Goal: Information Seeking & Learning: Learn about a topic

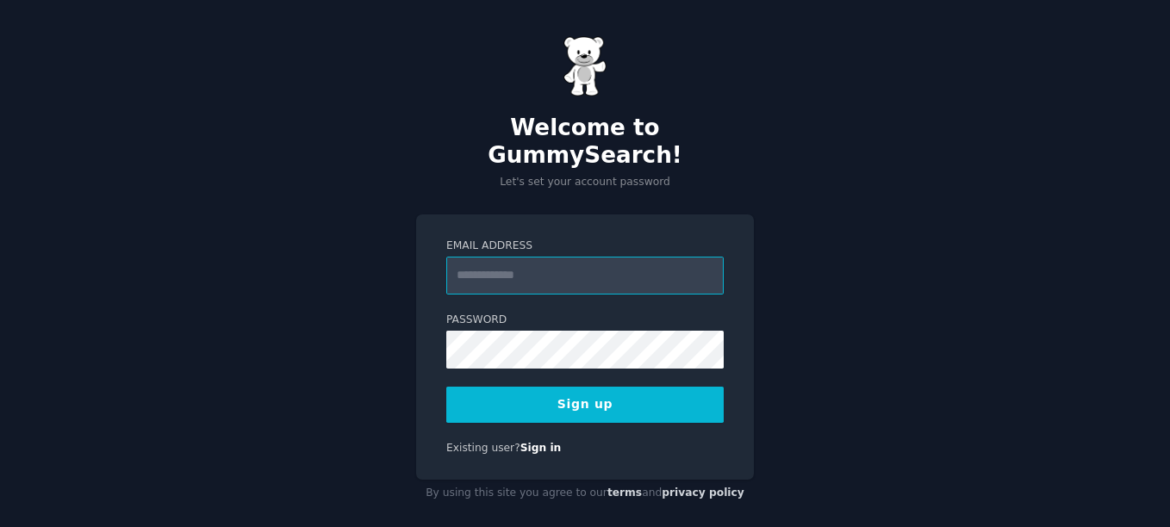
click at [518, 257] on input "Email Address" at bounding box center [584, 276] width 277 height 38
paste input "**********"
type input "**********"
click at [605, 388] on button "Sign up" at bounding box center [584, 405] width 277 height 36
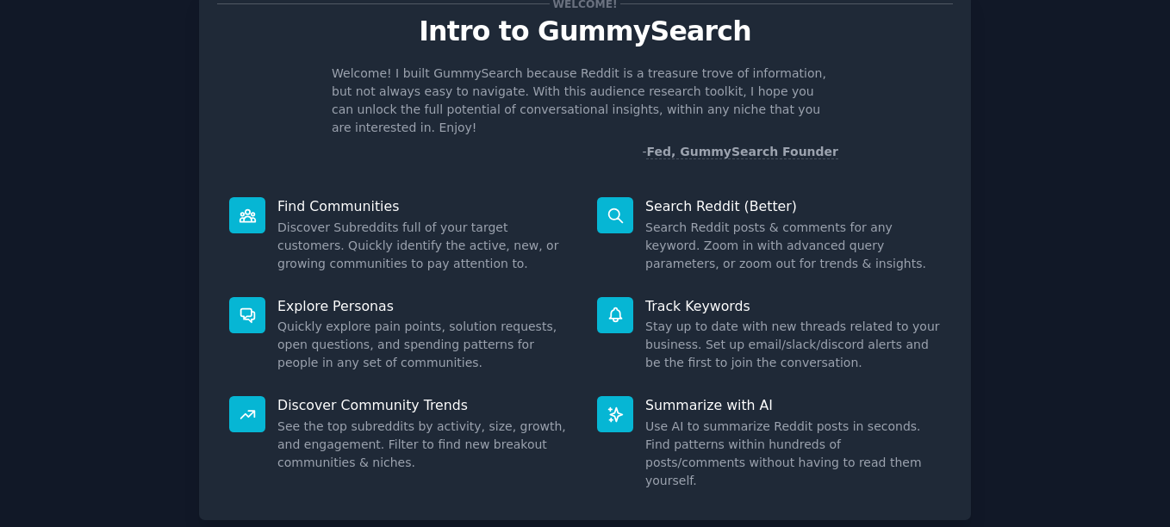
scroll to position [147, 0]
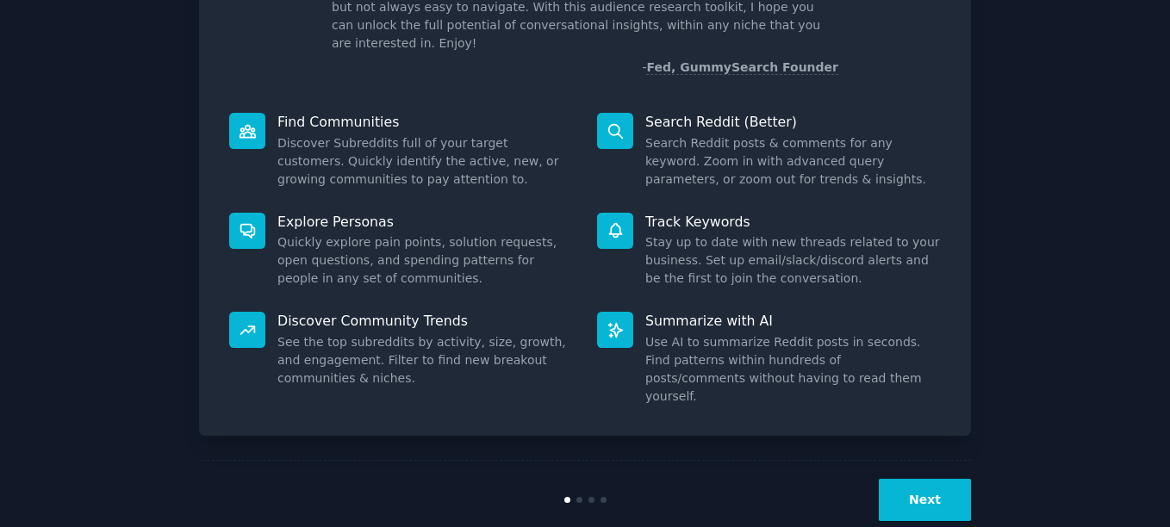
click at [904, 479] on button "Next" at bounding box center [925, 500] width 92 height 42
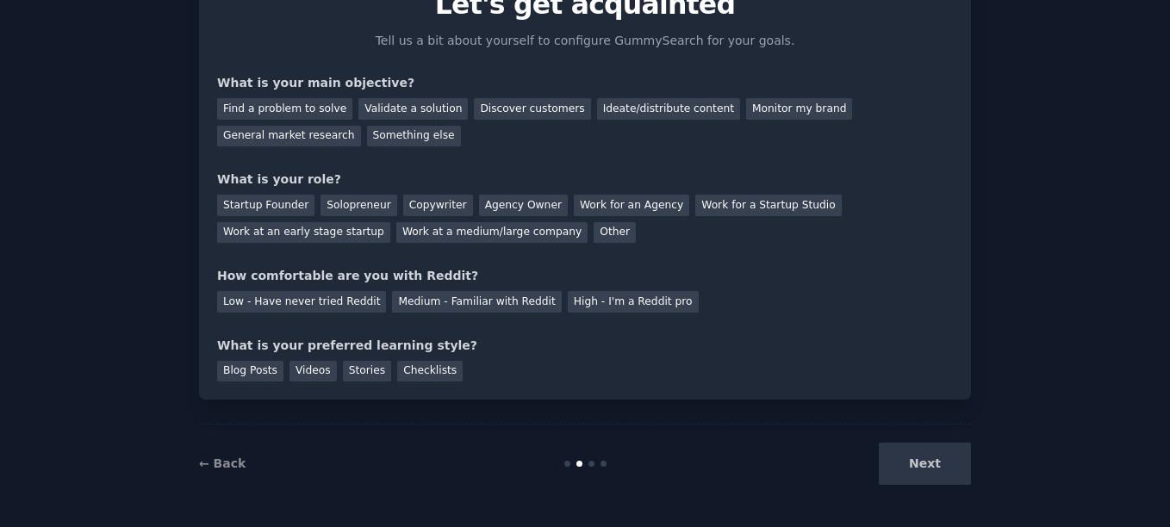
click at [904, 458] on div "Next" at bounding box center [842, 464] width 258 height 42
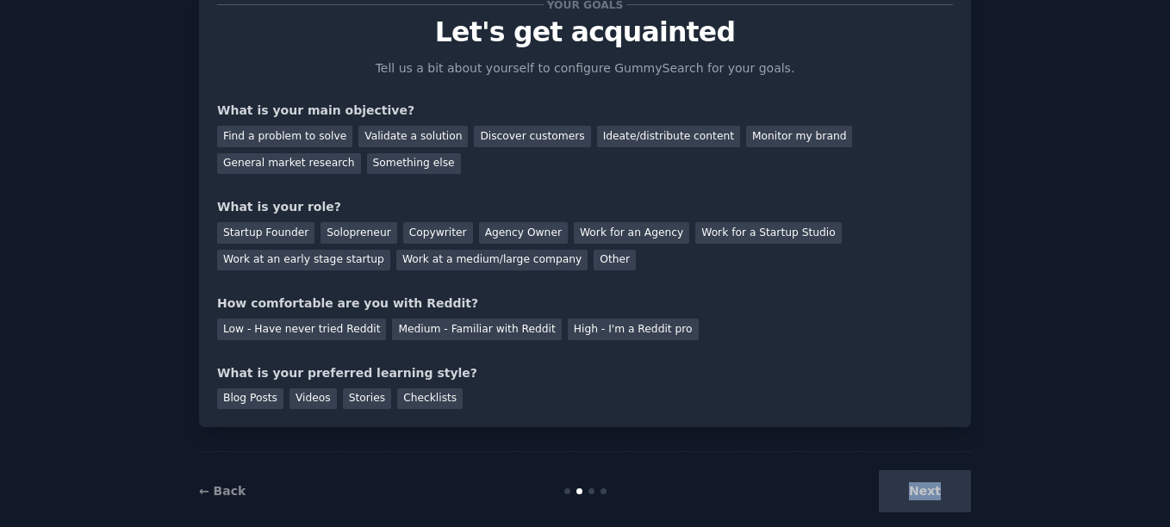
scroll to position [90, 0]
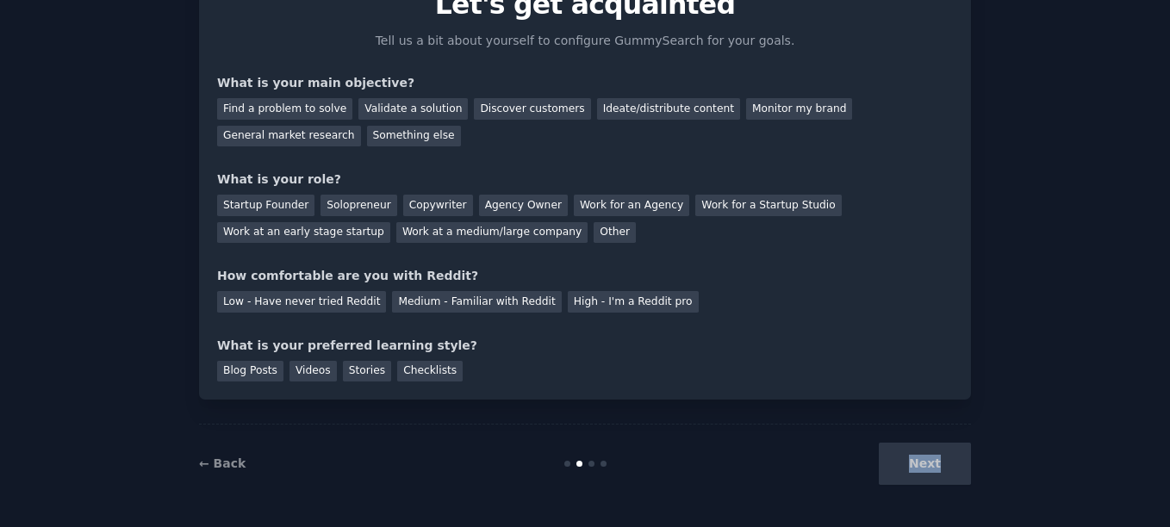
click at [932, 464] on div "Next" at bounding box center [842, 464] width 258 height 42
click at [932, 466] on div "Next" at bounding box center [842, 464] width 258 height 42
click at [1025, 422] on div "Your goals Let's get acquainted Tell us a bit about yourself to configure Gummy…" at bounding box center [585, 219] width 1122 height 569
click at [289, 116] on div "Find a problem to solve" at bounding box center [284, 109] width 135 height 22
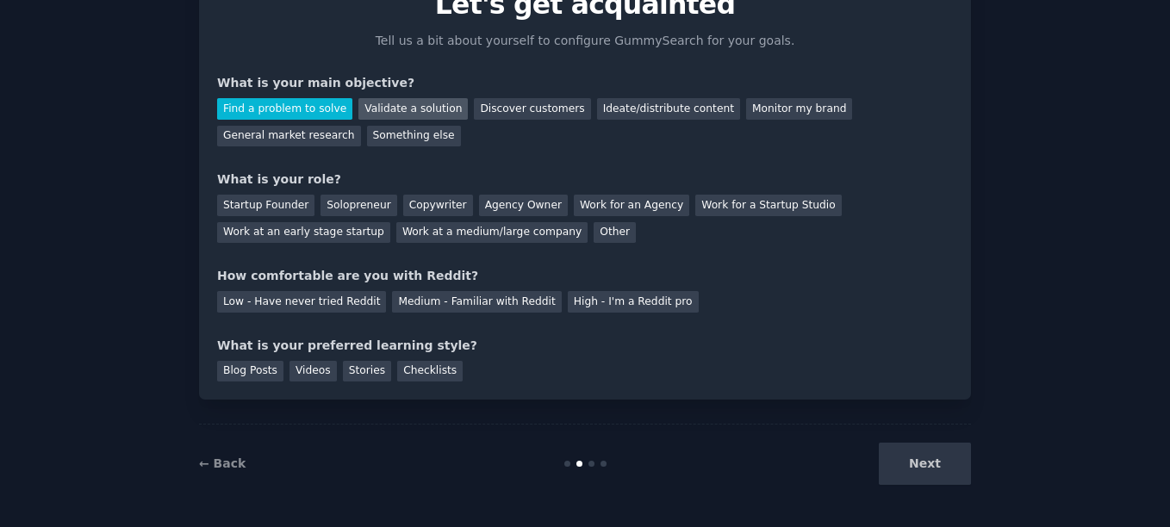
click at [399, 109] on div "Validate a solution" at bounding box center [412, 109] width 109 height 22
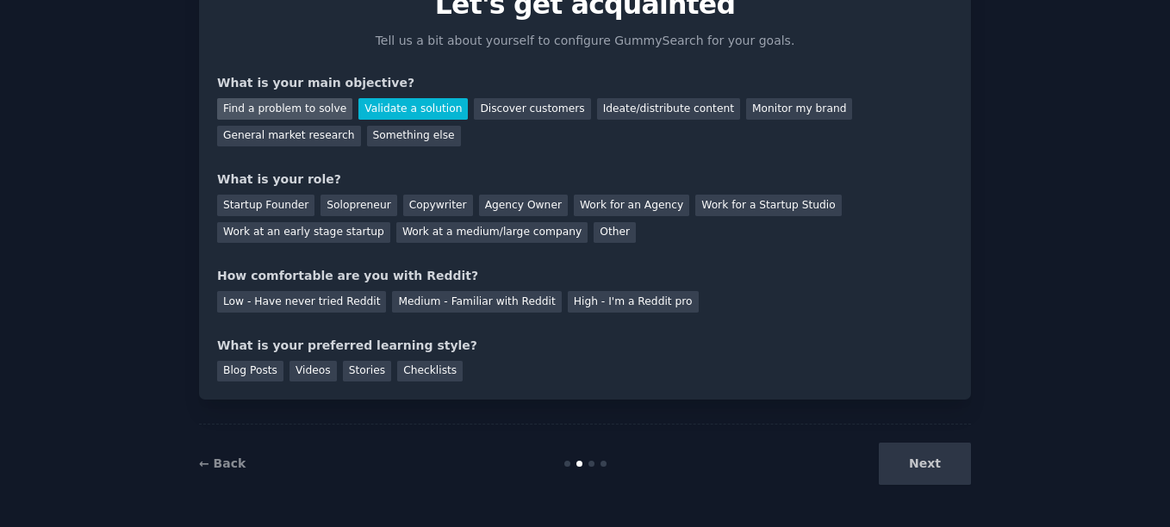
click at [297, 103] on div "Find a problem to solve" at bounding box center [284, 109] width 135 height 22
click at [297, 102] on div "Find a problem to solve" at bounding box center [284, 109] width 135 height 22
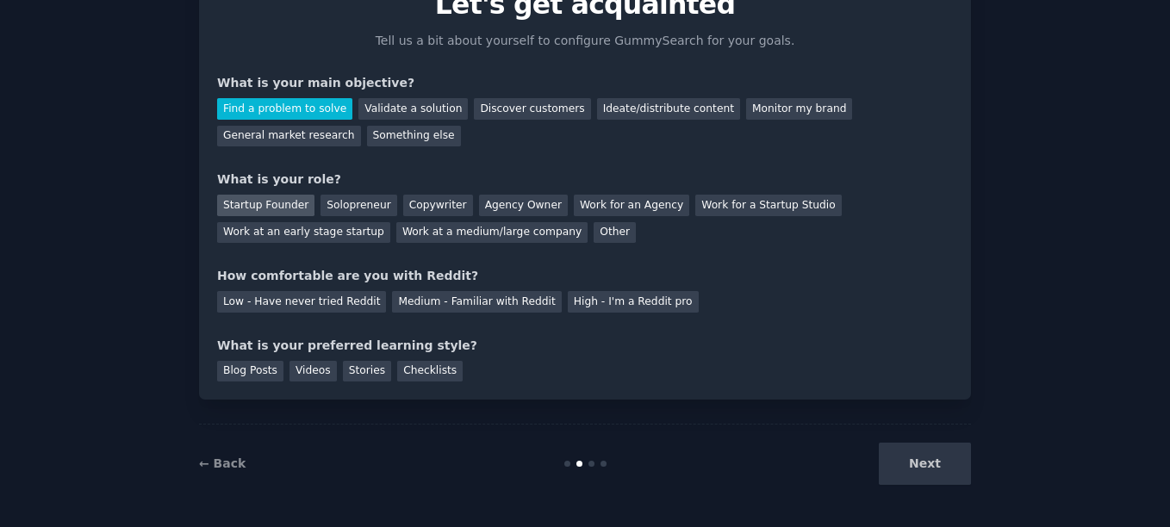
drag, startPoint x: 260, startPoint y: 202, endPoint x: 317, endPoint y: 202, distance: 56.9
click at [259, 202] on div "Startup Founder" at bounding box center [265, 206] width 97 height 22
click at [446, 308] on div "Medium - Familiar with Reddit" at bounding box center [476, 302] width 169 height 22
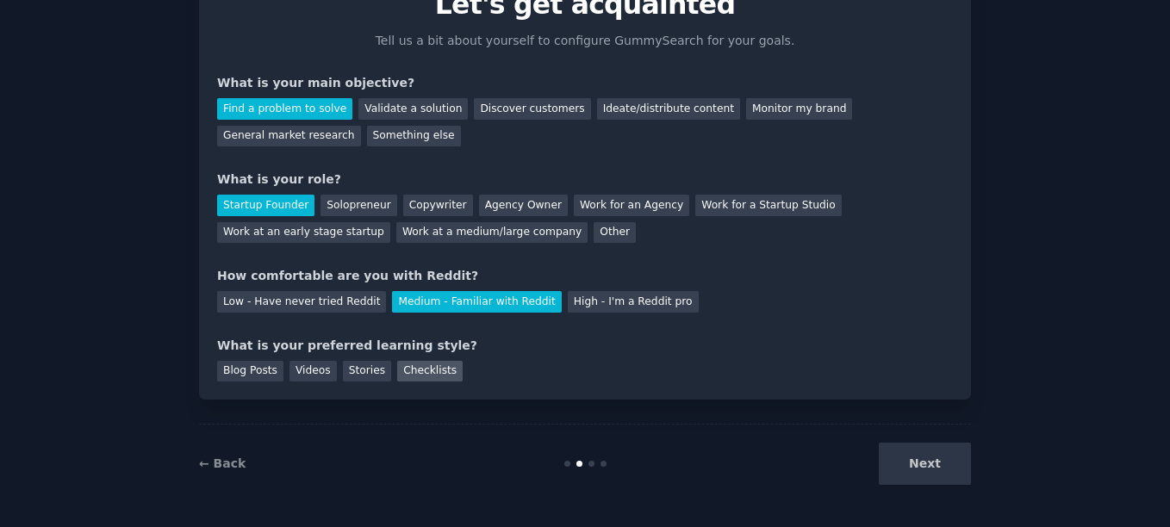
click at [422, 374] on div "Checklists" at bounding box center [429, 372] width 65 height 22
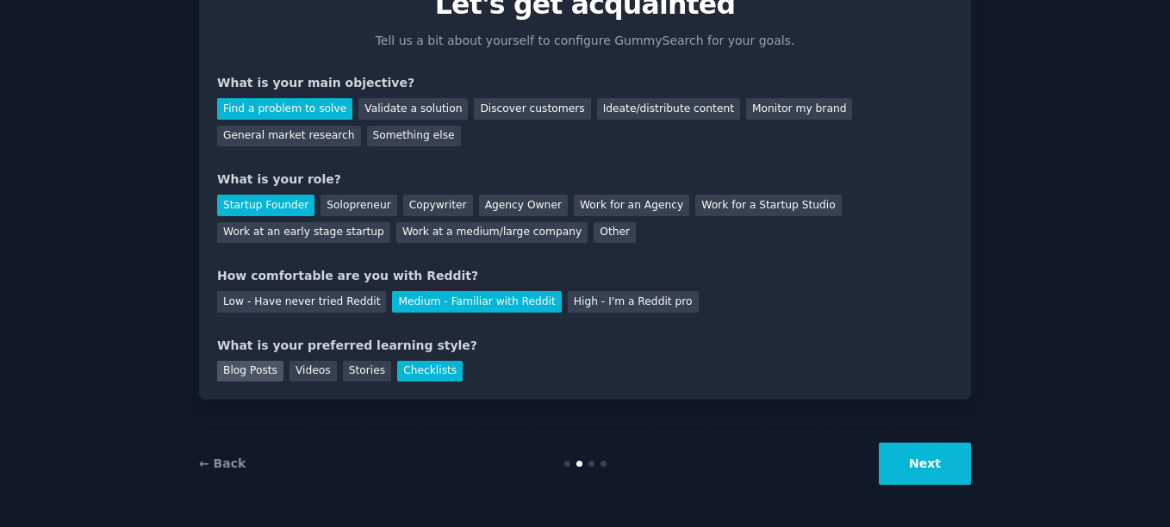
click at [246, 377] on div "Blog Posts" at bounding box center [250, 372] width 66 height 22
click at [414, 375] on div "Checklists" at bounding box center [429, 372] width 65 height 22
drag, startPoint x: 263, startPoint y: 367, endPoint x: 278, endPoint y: 366, distance: 15.5
click at [263, 368] on div "Blog Posts" at bounding box center [250, 372] width 66 height 22
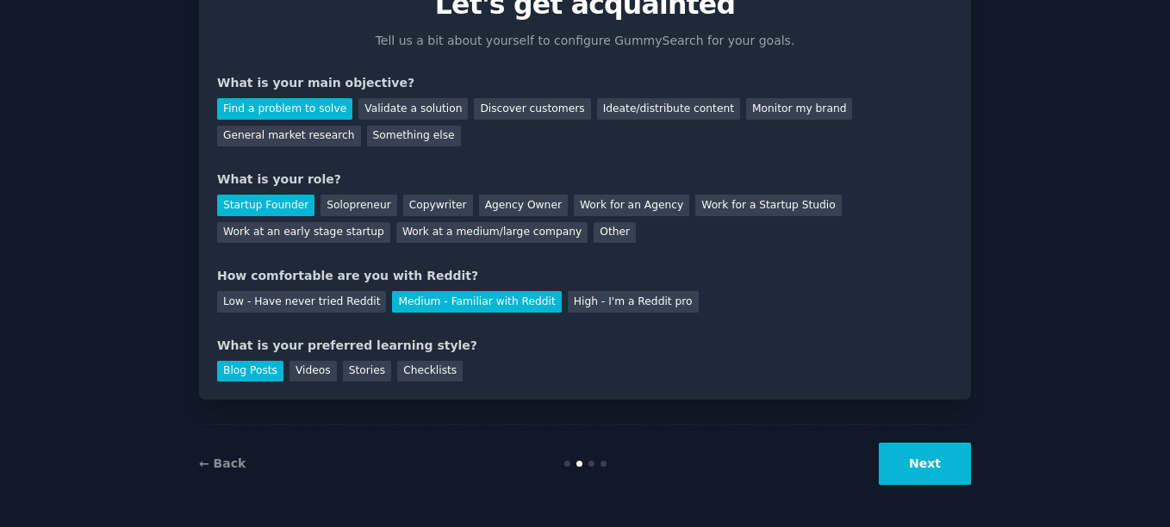
click at [620, 360] on div "Blog Posts Videos Stories Checklists" at bounding box center [585, 369] width 736 height 28
click at [916, 462] on button "Next" at bounding box center [925, 464] width 92 height 42
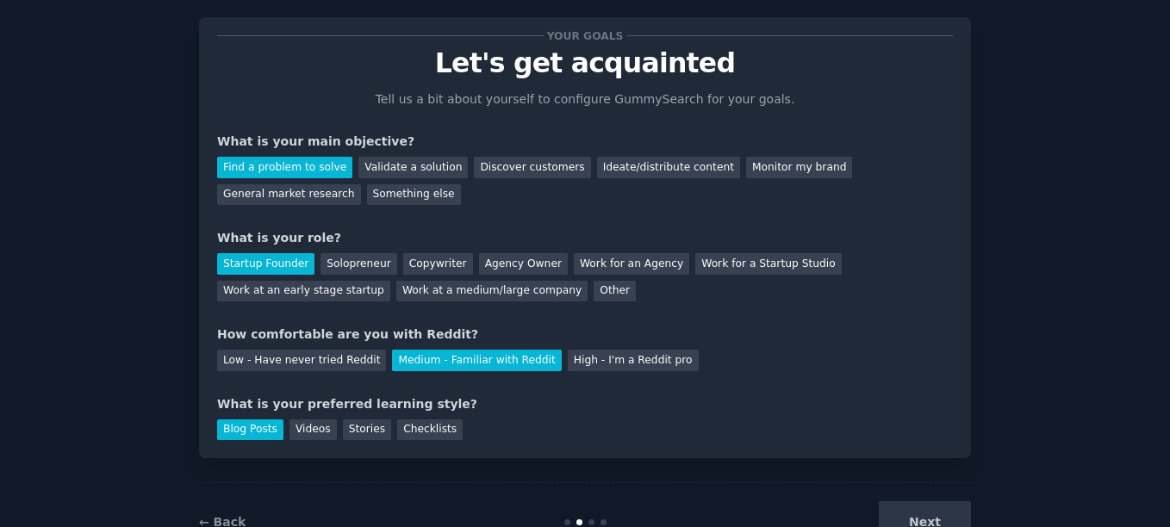
scroll to position [3, 0]
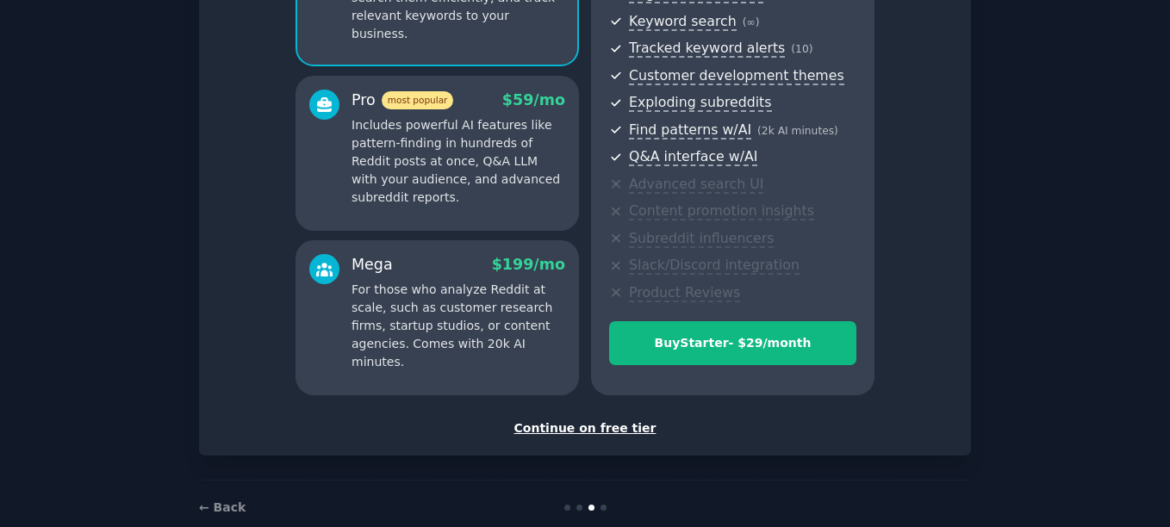
scroll to position [262, 0]
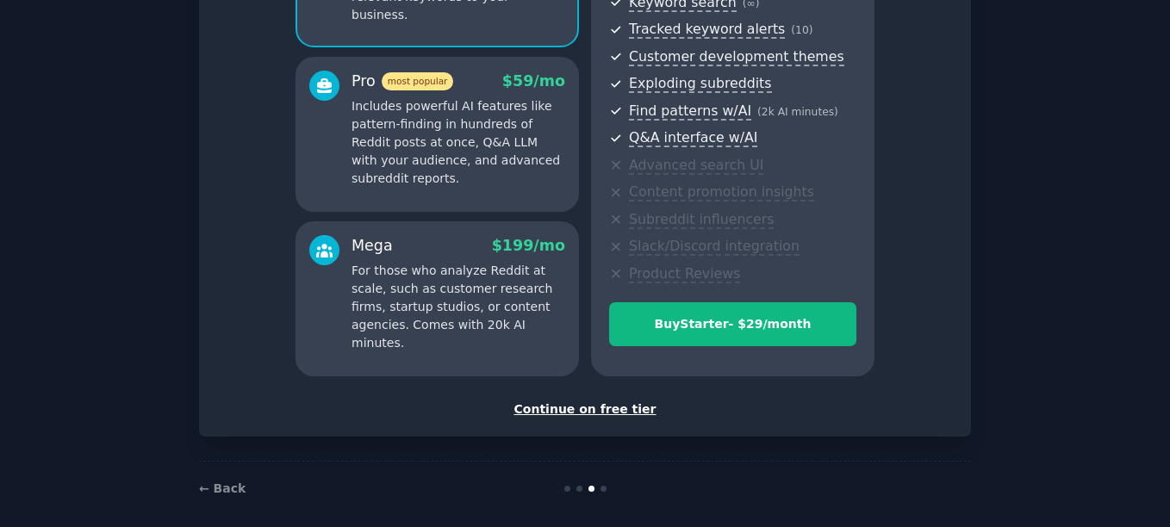
click at [573, 415] on div "Continue on free tier" at bounding box center [585, 410] width 736 height 18
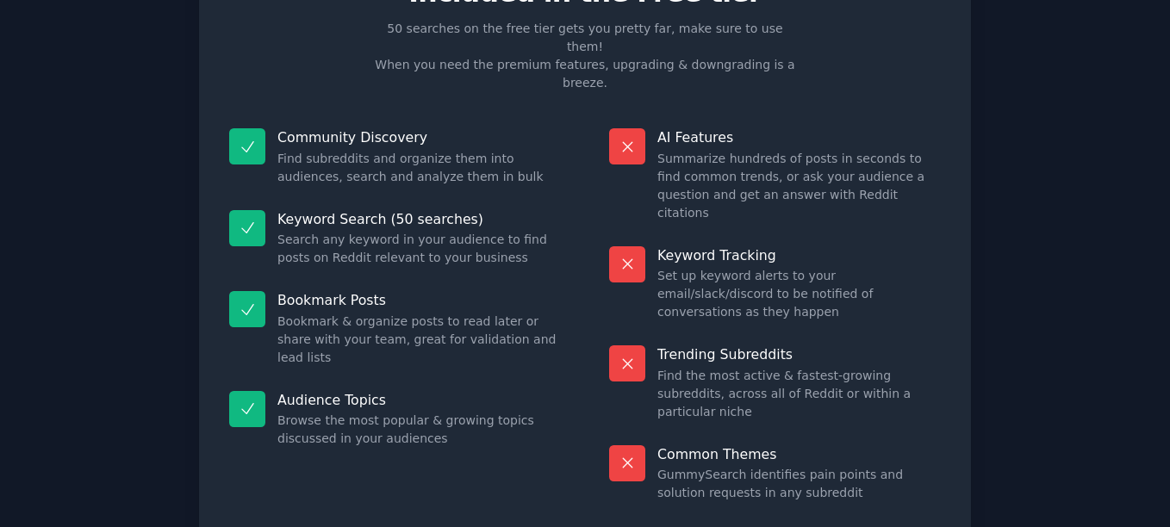
scroll to position [144, 0]
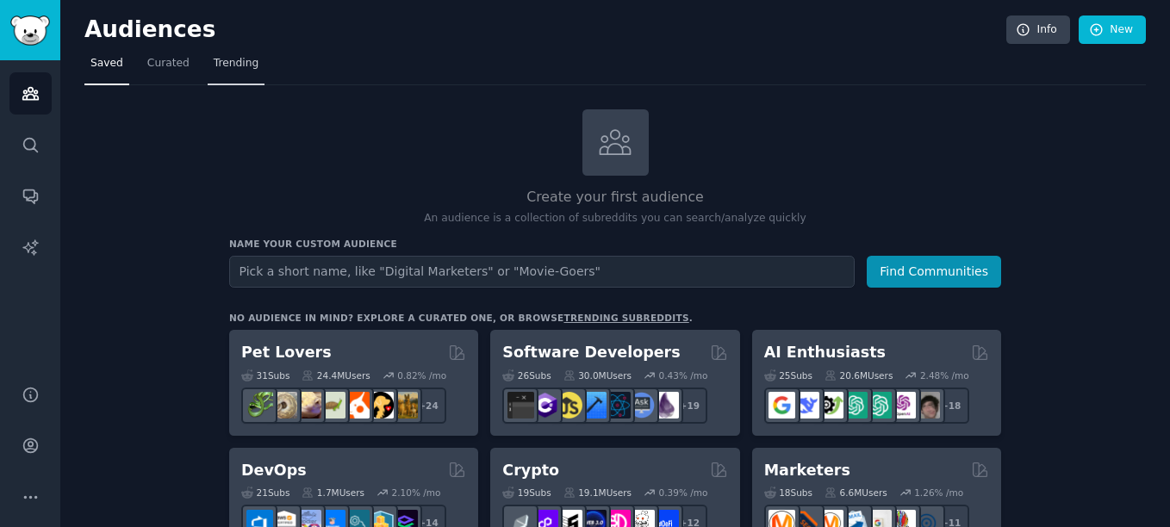
click at [221, 65] on span "Trending" at bounding box center [236, 64] width 45 height 16
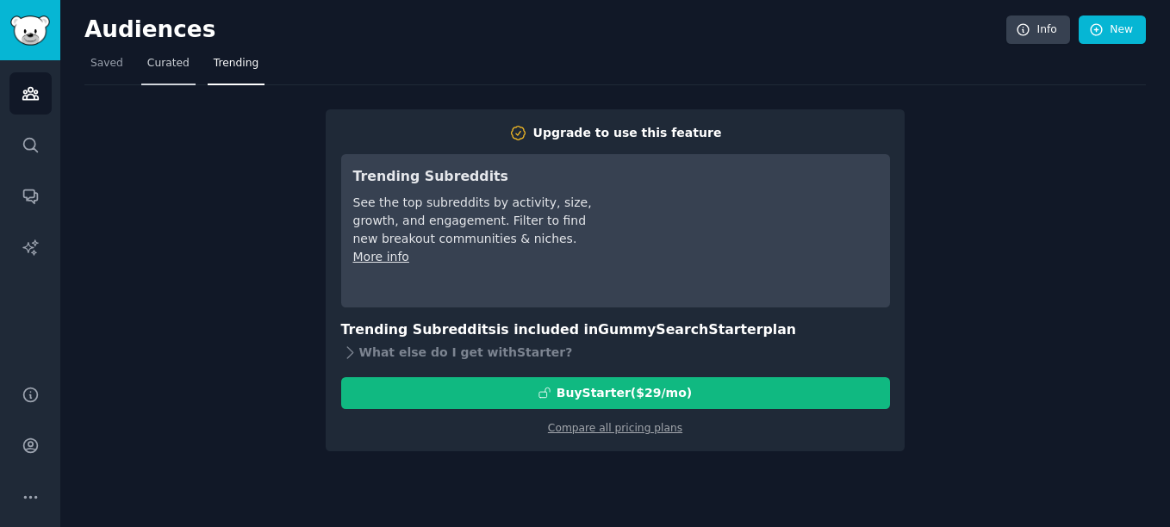
click at [141, 64] on link "Curated" at bounding box center [168, 67] width 54 height 35
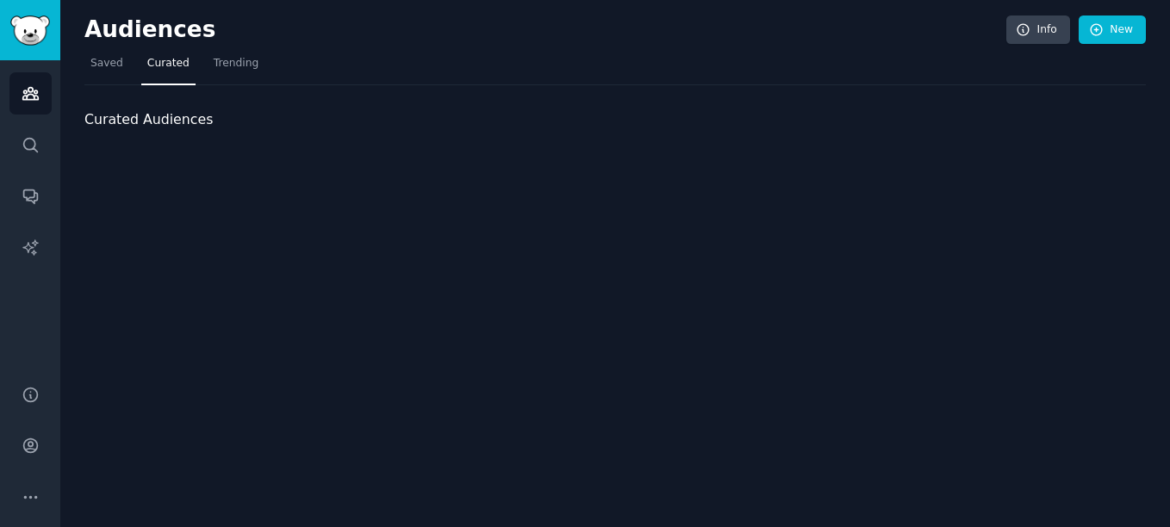
click at [141, 64] on link "Curated" at bounding box center [168, 67] width 54 height 35
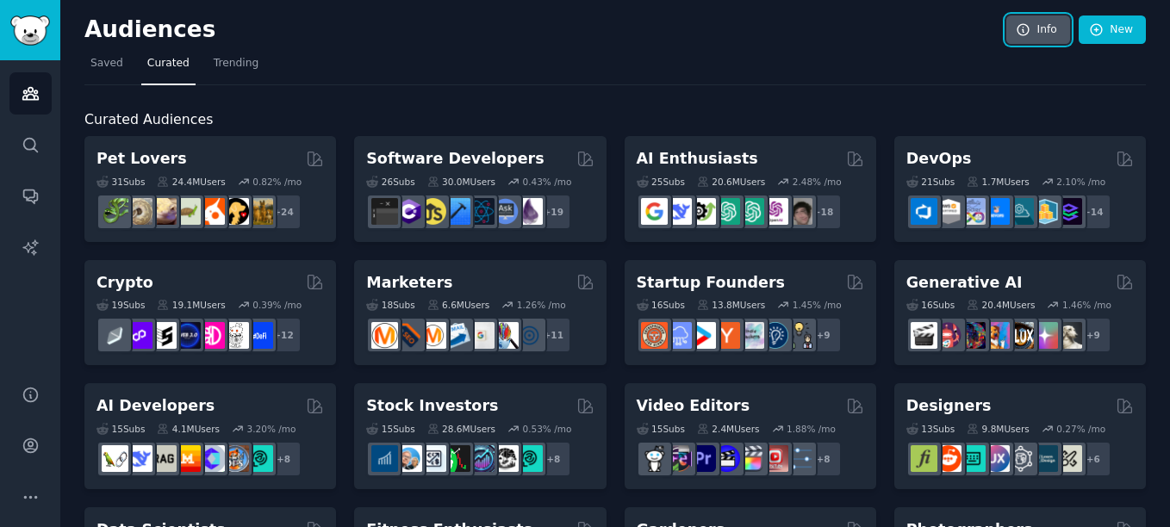
click at [1055, 39] on link "Info" at bounding box center [1038, 30] width 64 height 29
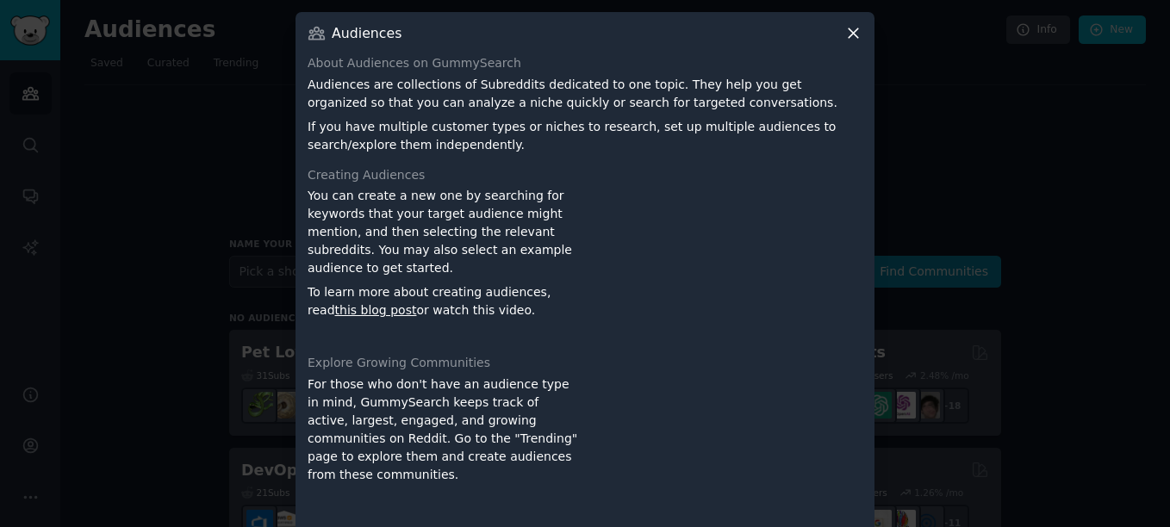
click at [844, 34] on icon at bounding box center [853, 33] width 18 height 18
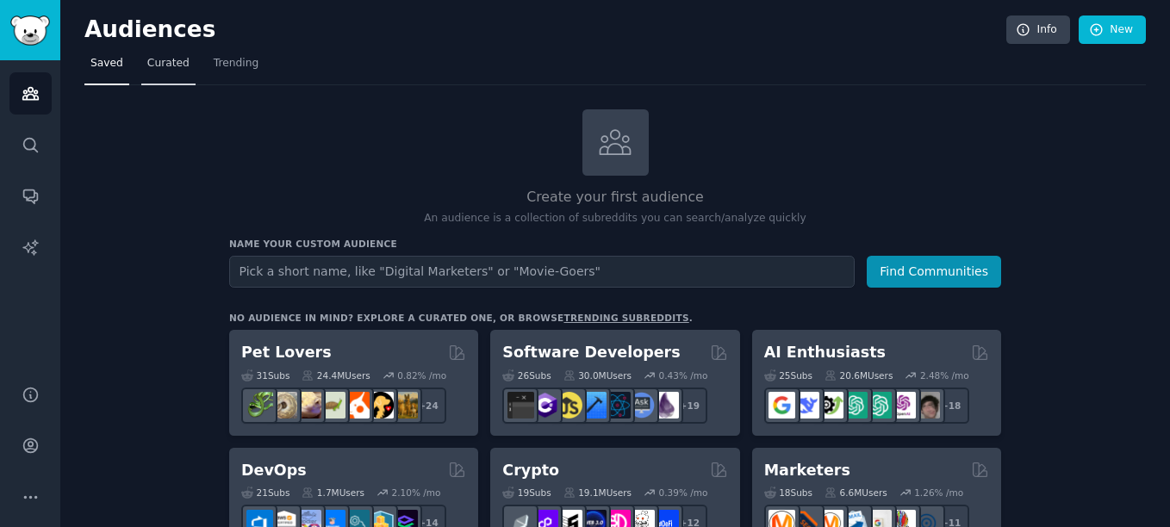
click at [166, 67] on span "Curated" at bounding box center [168, 64] width 42 height 16
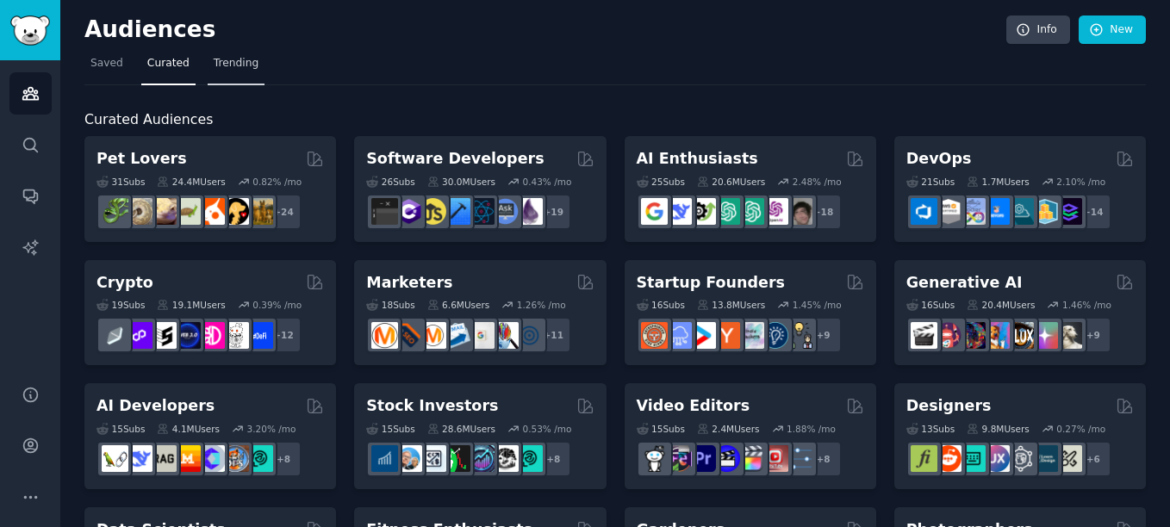
click at [247, 77] on link "Trending" at bounding box center [236, 67] width 57 height 35
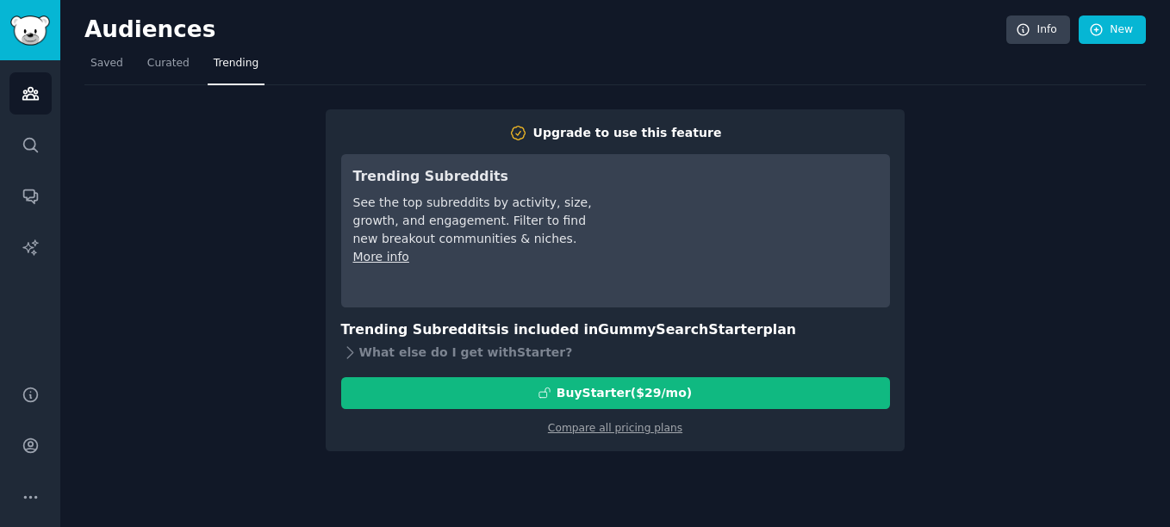
click at [645, 439] on div "Upgrade to use this feature Trending Subreddits See the top subreddits by activ…" at bounding box center [615, 280] width 579 height 342
click at [643, 428] on link "Compare all pricing plans" at bounding box center [615, 428] width 134 height 12
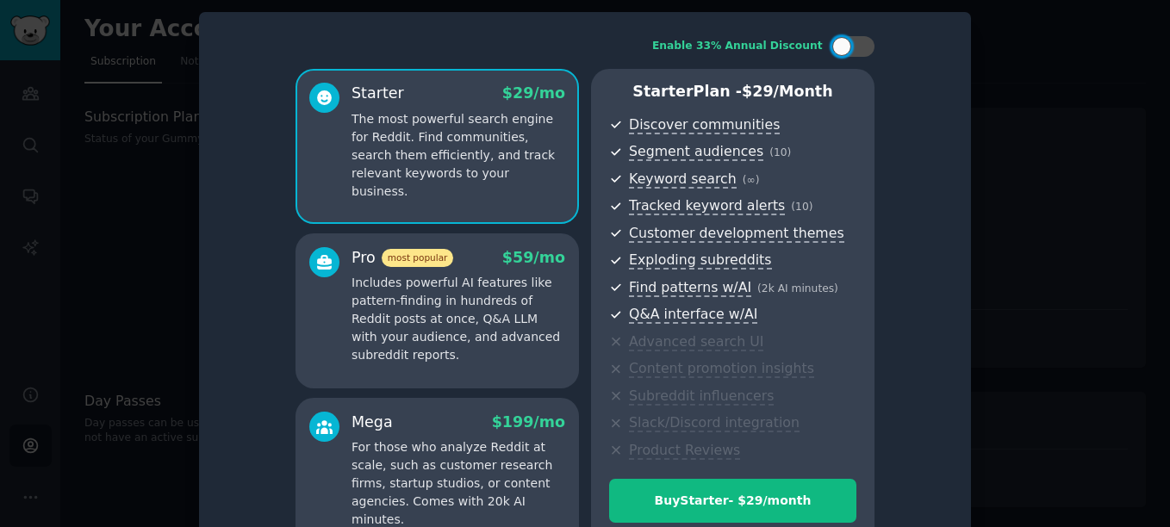
click at [1037, 171] on div at bounding box center [585, 263] width 1170 height 527
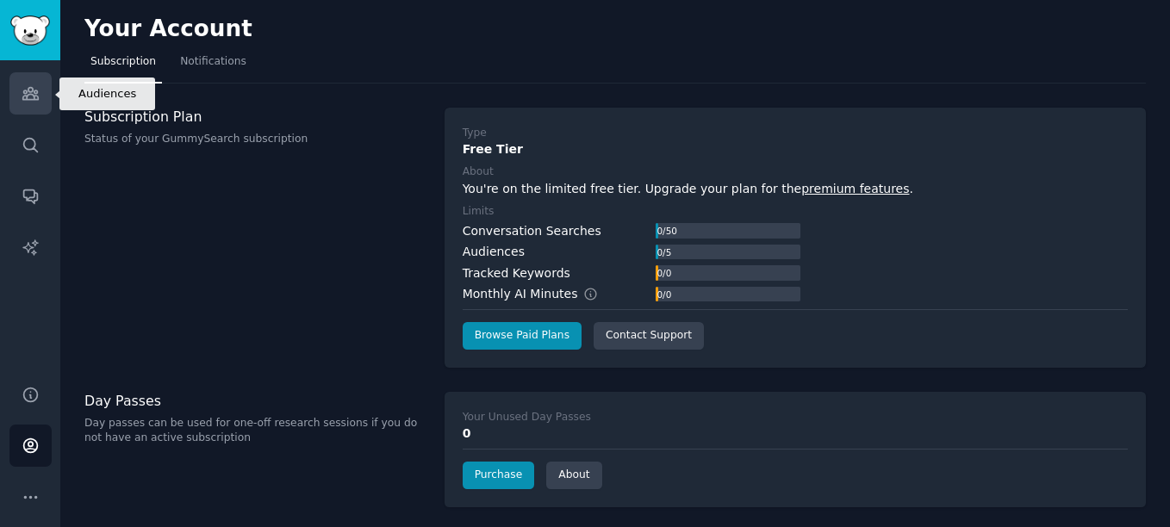
click at [29, 108] on link "Audiences" at bounding box center [30, 93] width 42 height 42
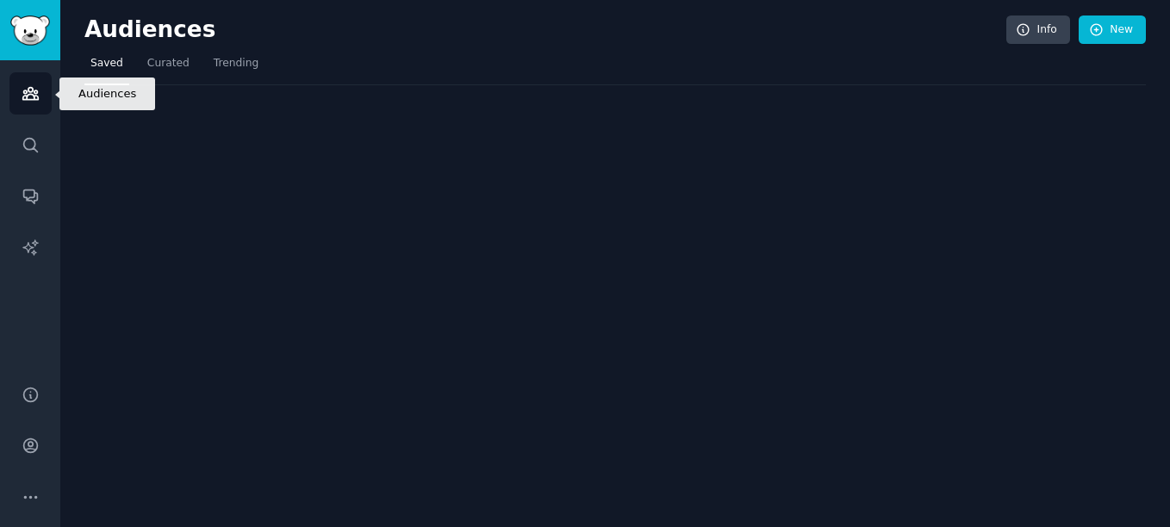
click at [29, 108] on link "Audiences" at bounding box center [30, 93] width 42 height 42
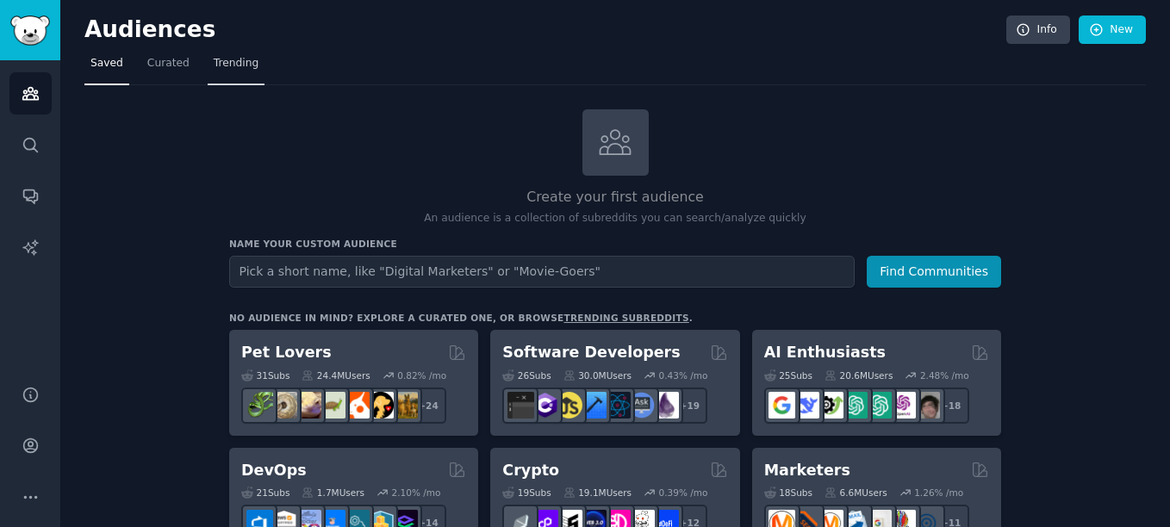
click at [208, 82] on link "Trending" at bounding box center [236, 67] width 57 height 35
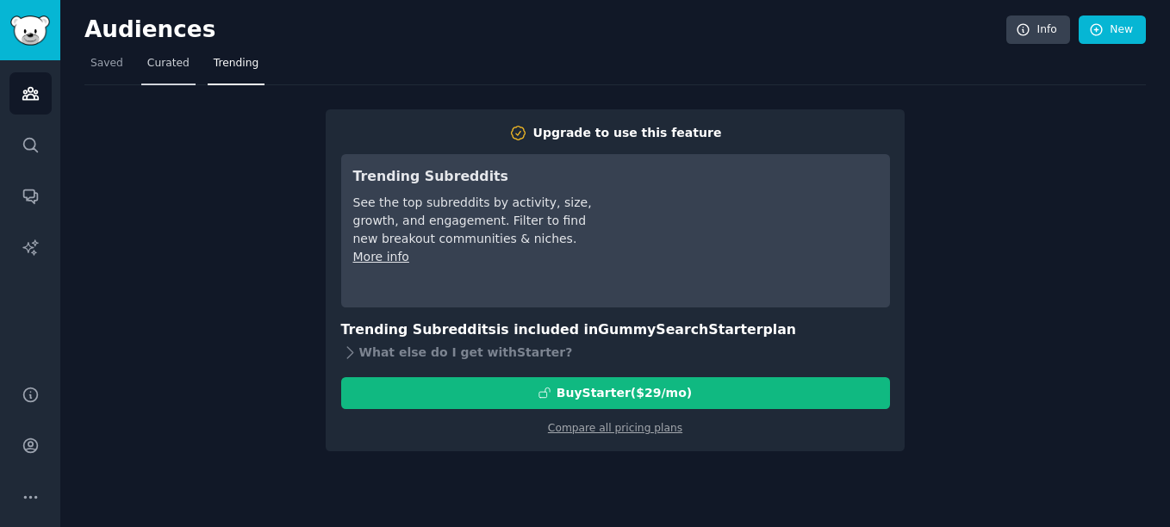
click at [165, 64] on span "Curated" at bounding box center [168, 64] width 42 height 16
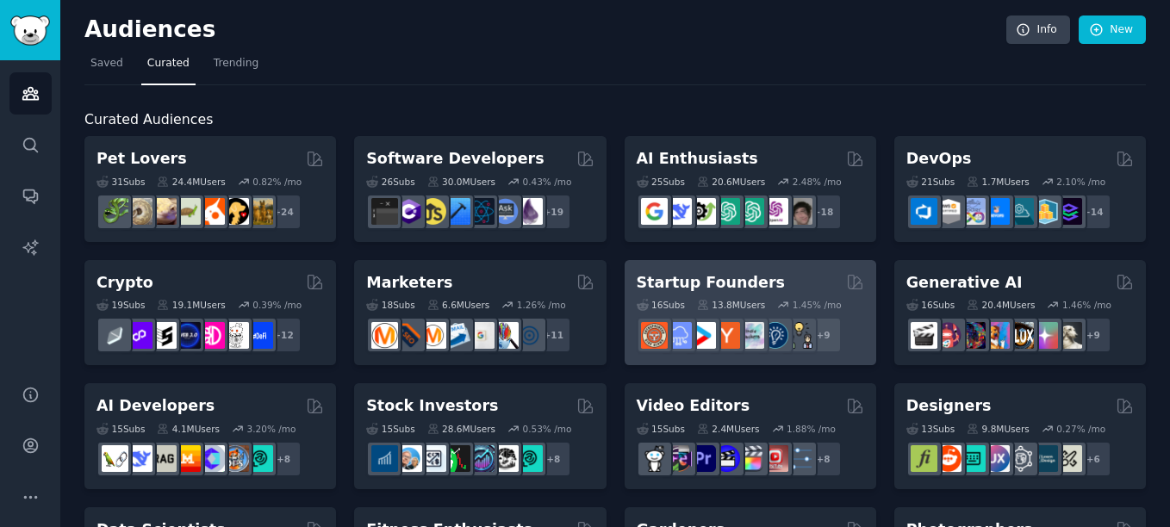
click at [721, 277] on h2 "Startup Founders" at bounding box center [711, 283] width 148 height 22
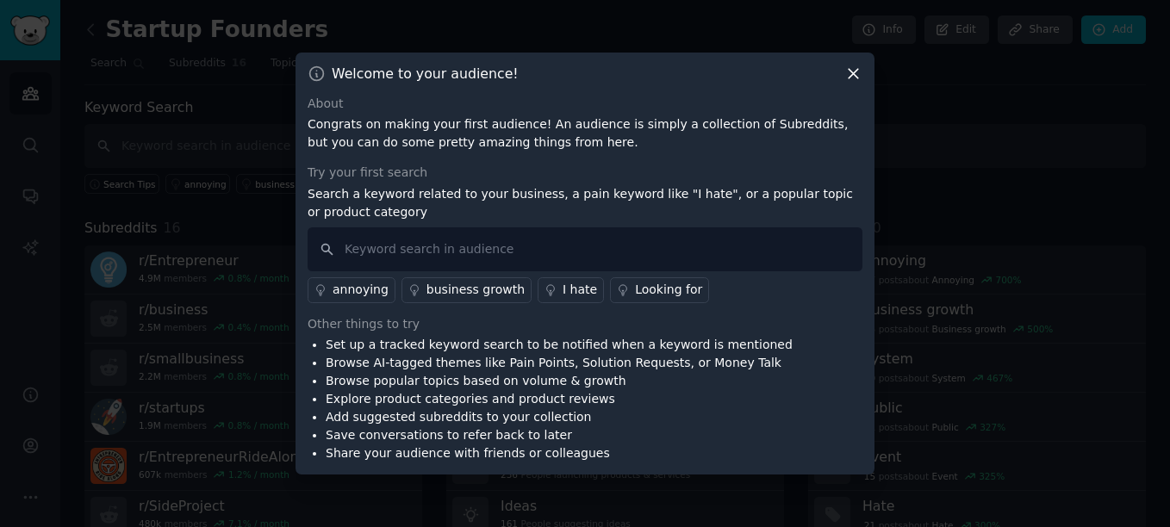
click at [852, 78] on icon at bounding box center [853, 74] width 18 height 18
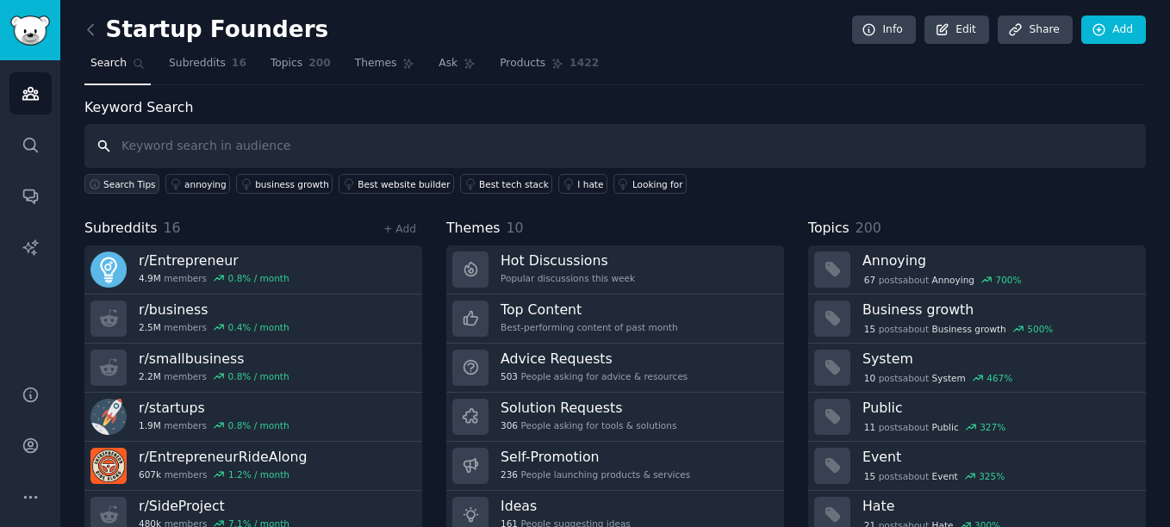
click at [102, 175] on button "Search Tips" at bounding box center [121, 184] width 75 height 20
click at [110, 184] on span "Search Tips" at bounding box center [129, 184] width 53 height 12
click at [204, 131] on input "text" at bounding box center [615, 146] width 1062 height 44
type input "ideas"
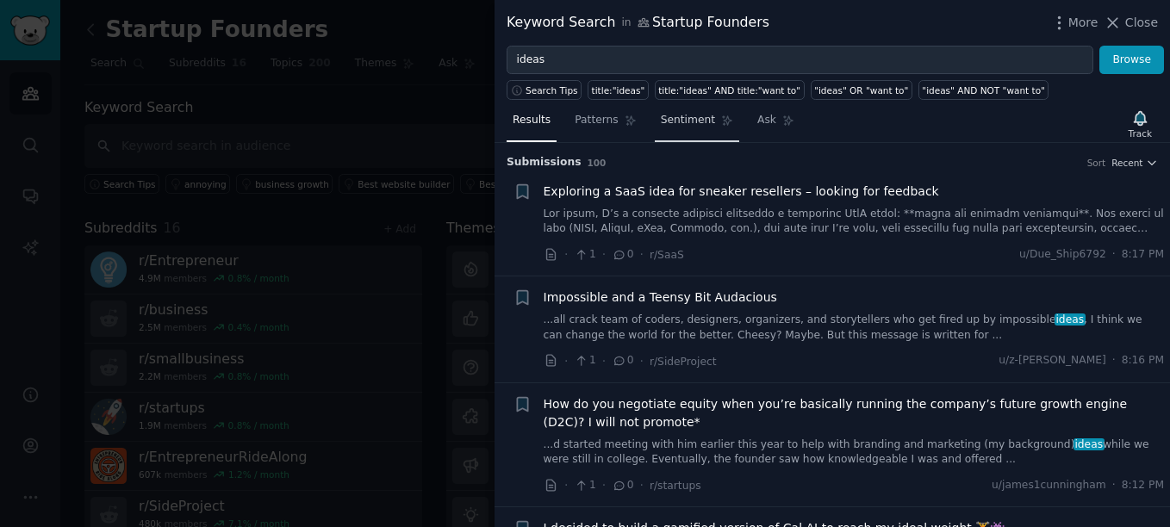
click at [577, 121] on span "Patterns" at bounding box center [596, 121] width 43 height 16
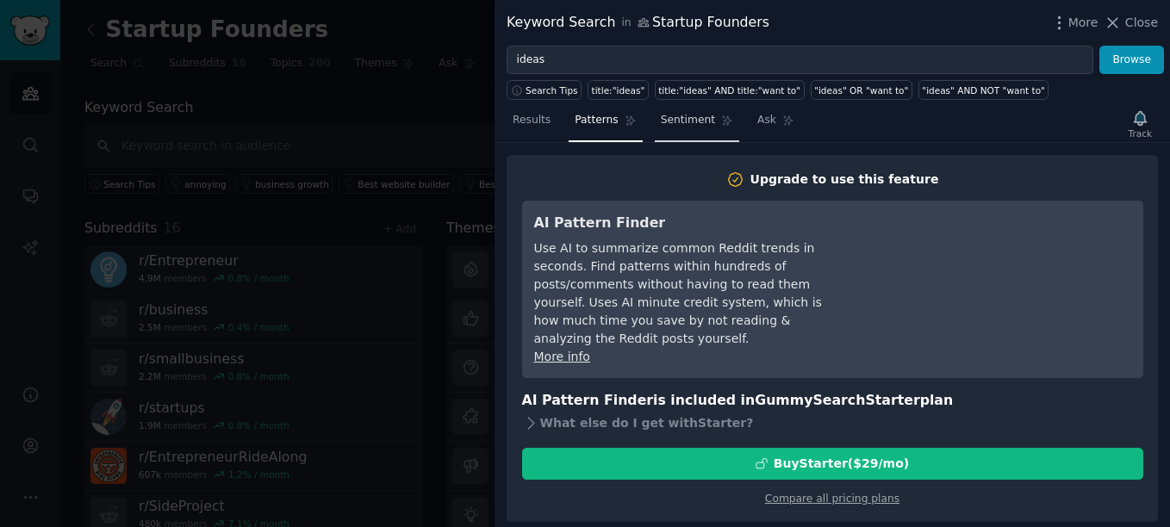
click at [667, 121] on span "Sentiment" at bounding box center [688, 121] width 54 height 16
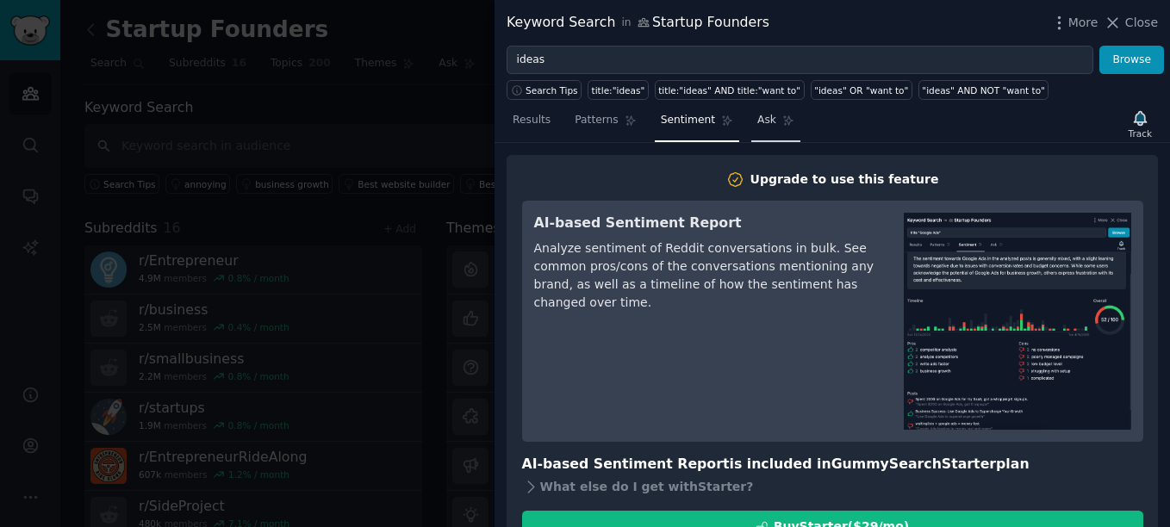
click at [782, 124] on icon at bounding box center [788, 121] width 12 height 12
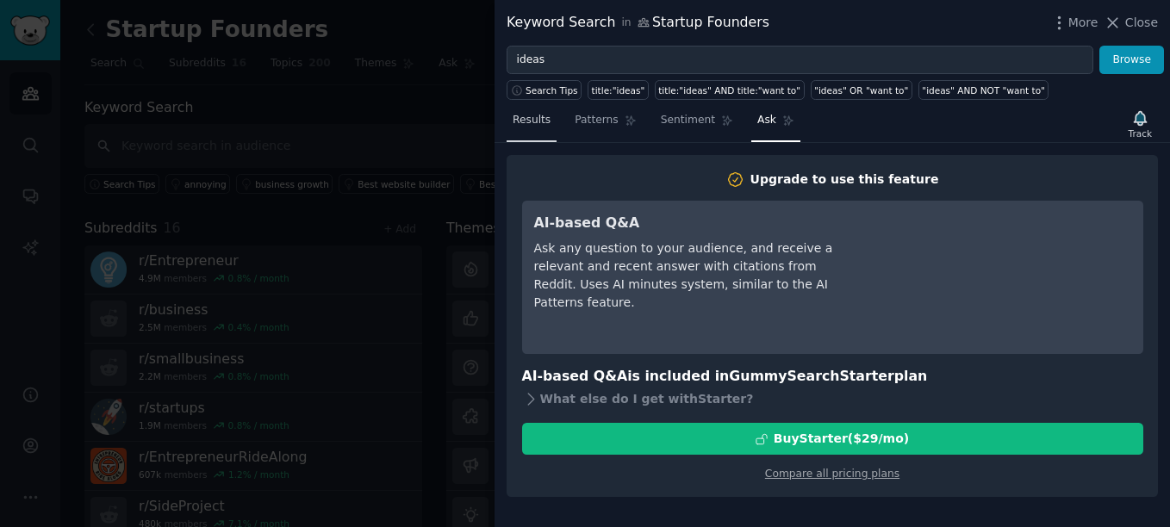
click at [526, 120] on span "Results" at bounding box center [532, 121] width 38 height 16
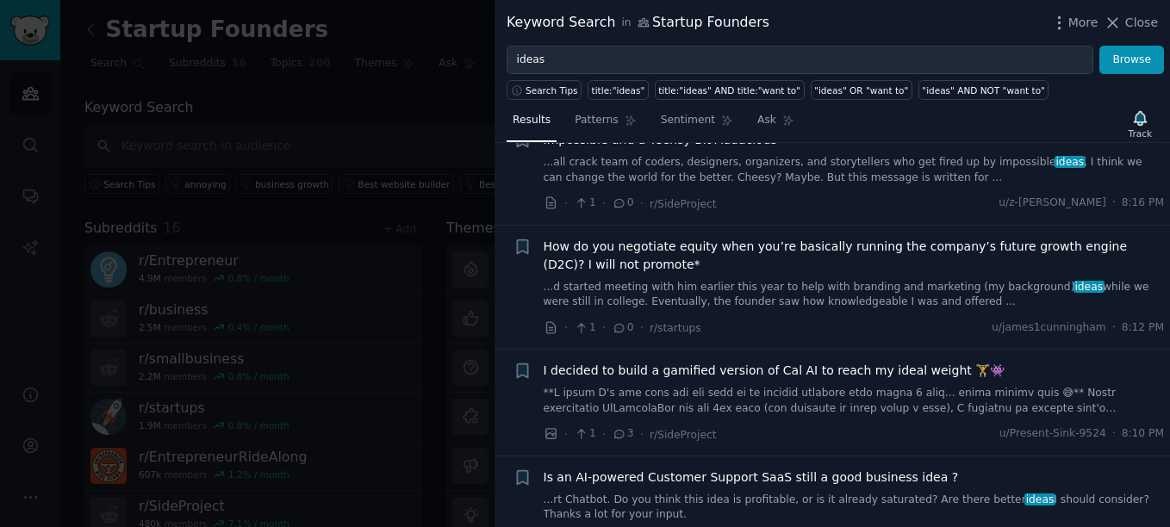
scroll to position [172, 0]
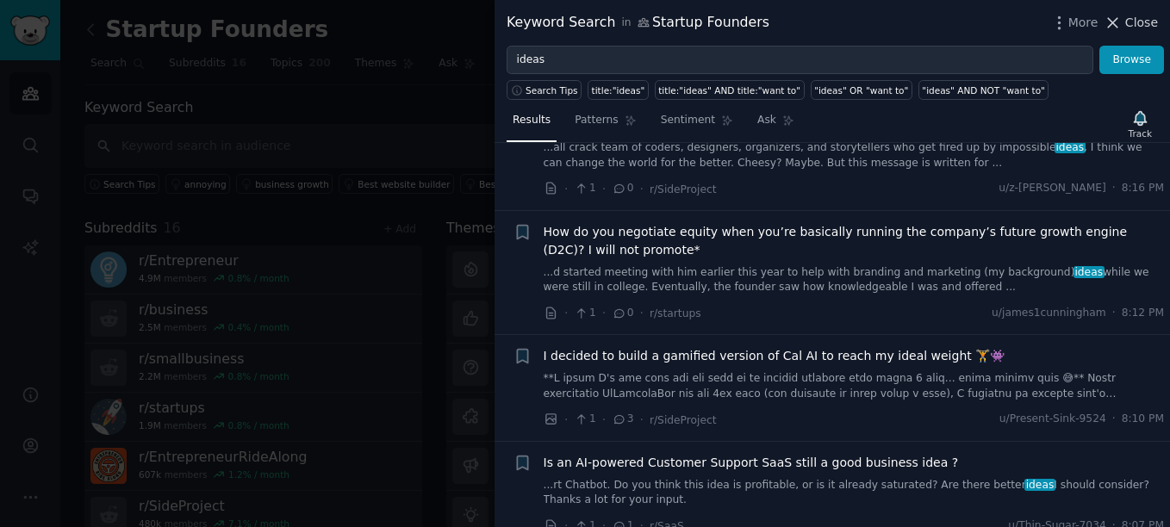
click at [1119, 18] on icon at bounding box center [1113, 23] width 18 height 18
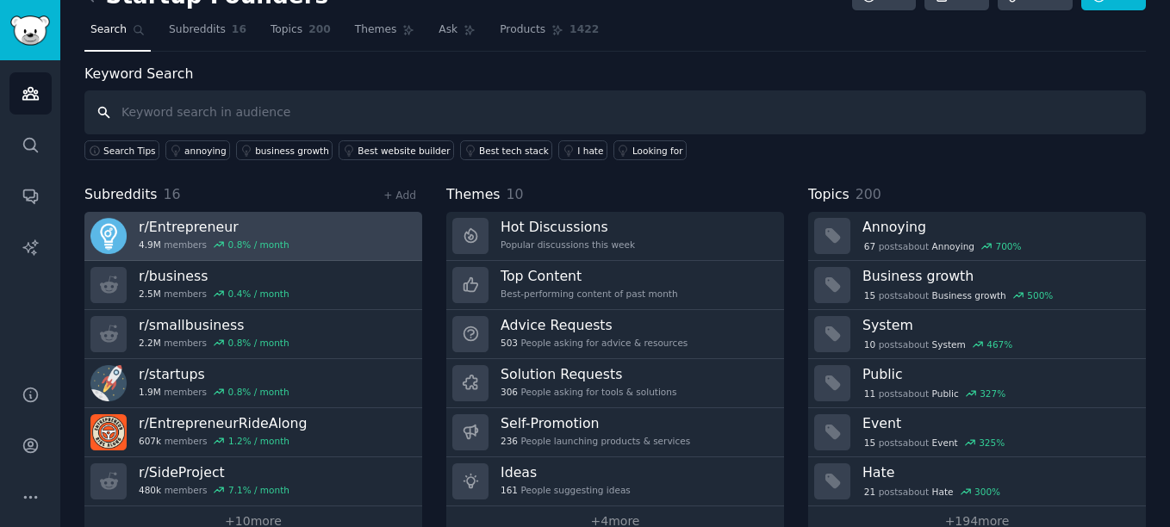
scroll to position [67, 0]
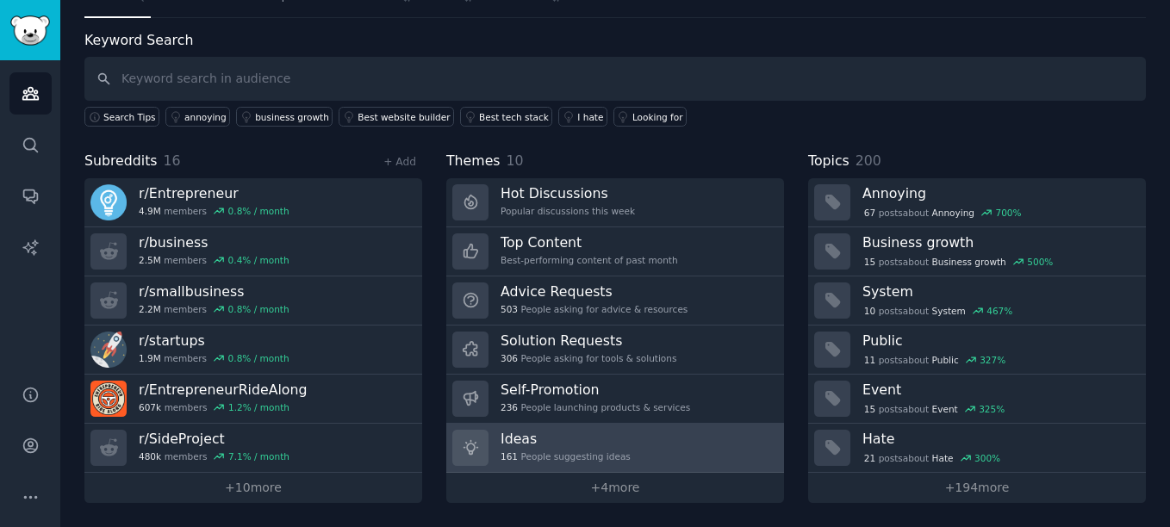
click at [628, 449] on link "Ideas 161 People suggesting ideas" at bounding box center [615, 448] width 338 height 49
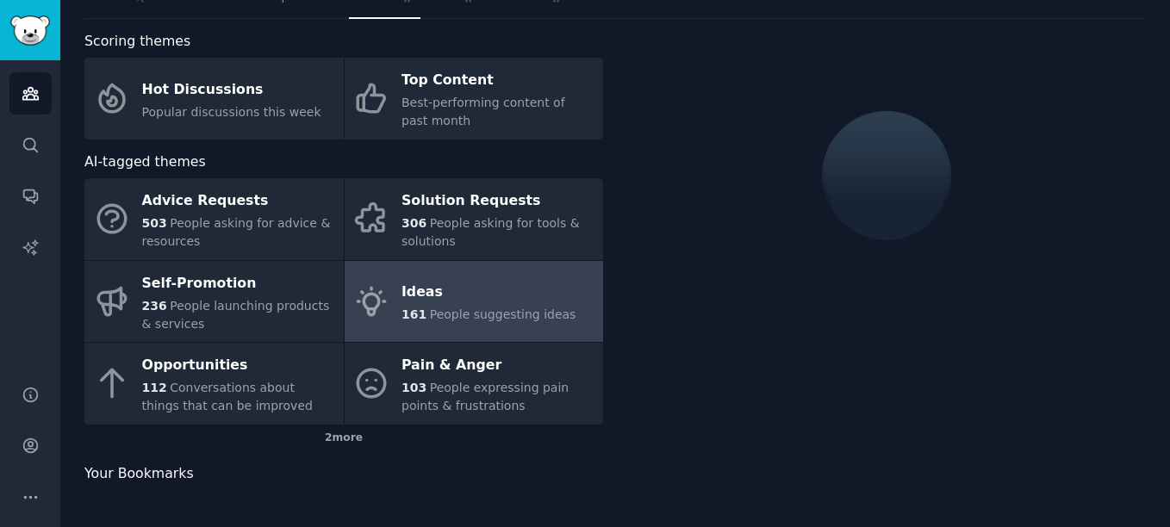
scroll to position [67, 0]
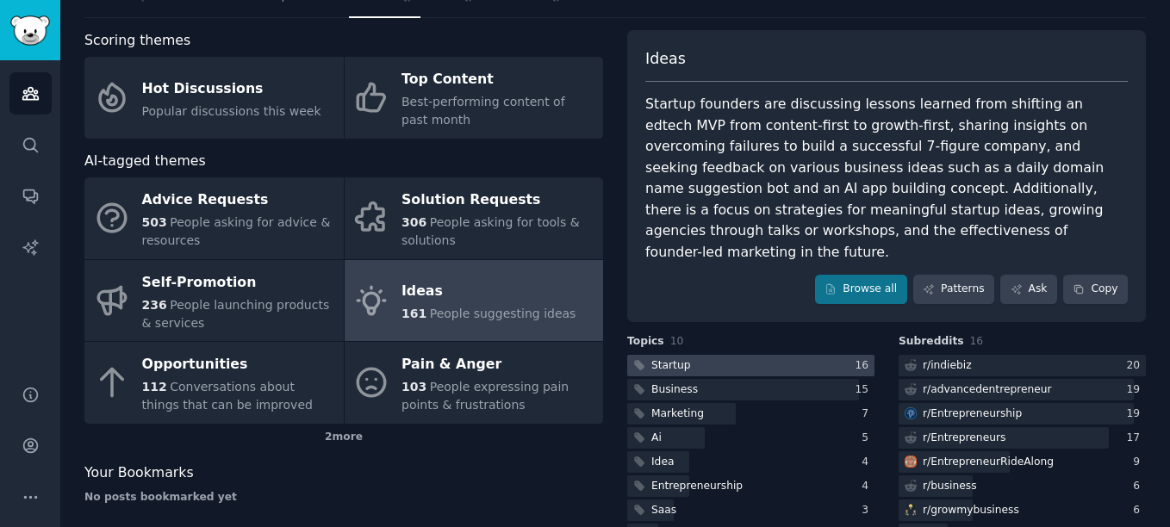
click at [713, 355] on div at bounding box center [750, 366] width 247 height 22
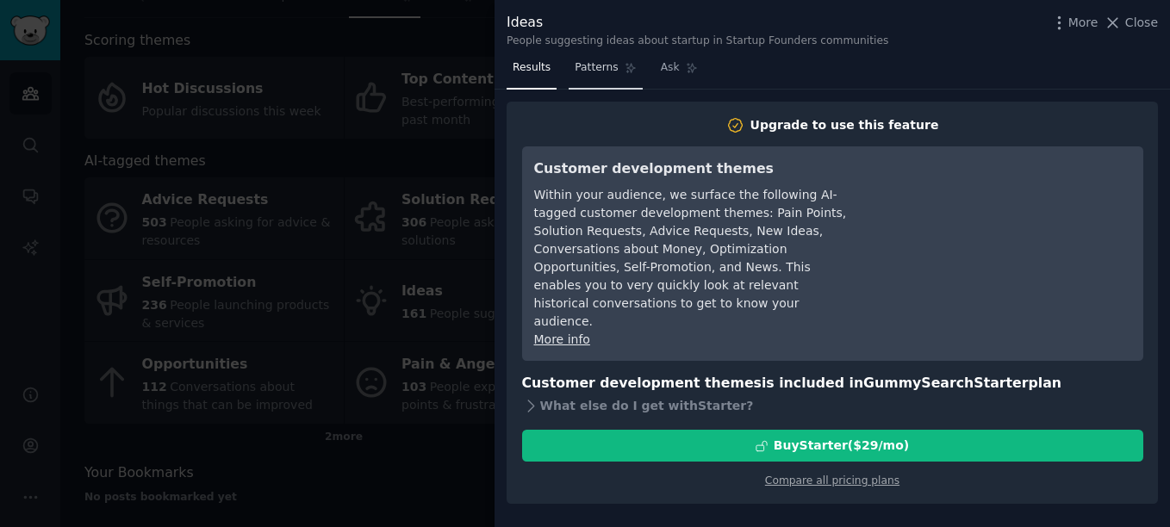
click at [609, 64] on link "Patterns" at bounding box center [605, 71] width 73 height 35
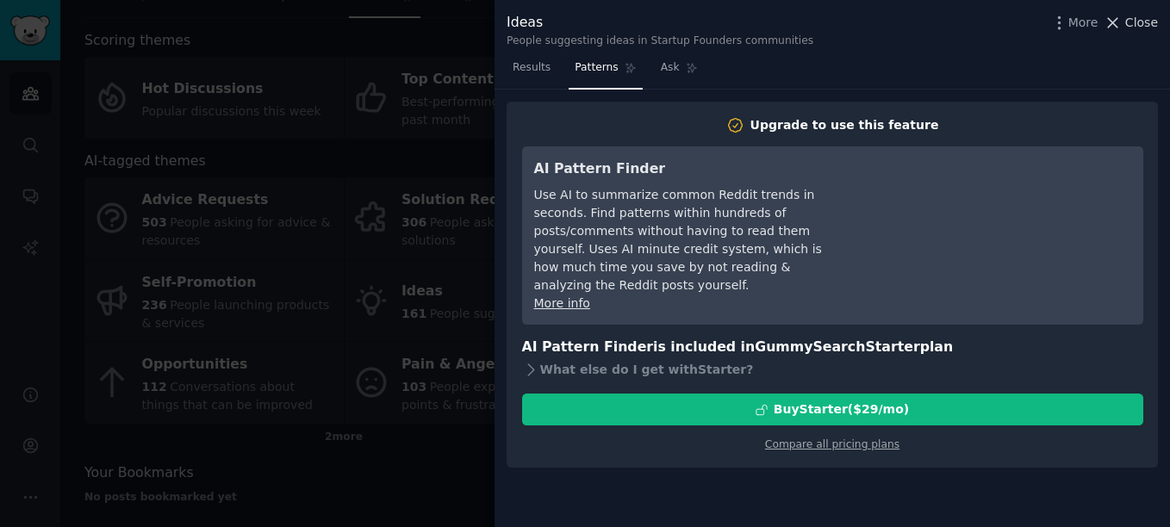
click at [1127, 16] on button "Close" at bounding box center [1131, 23] width 54 height 18
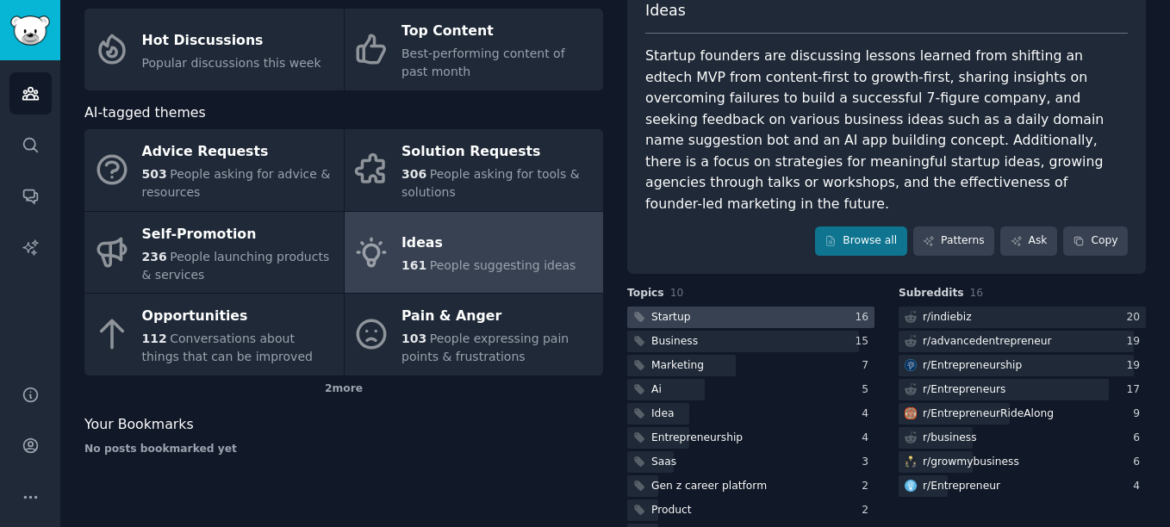
scroll to position [140, 0]
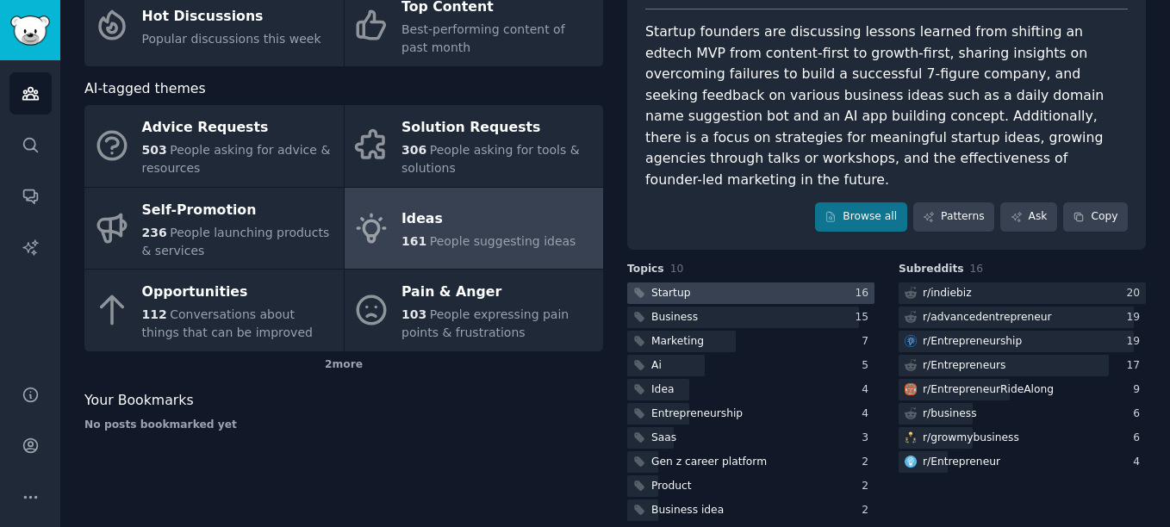
click at [812, 283] on div at bounding box center [750, 294] width 247 height 22
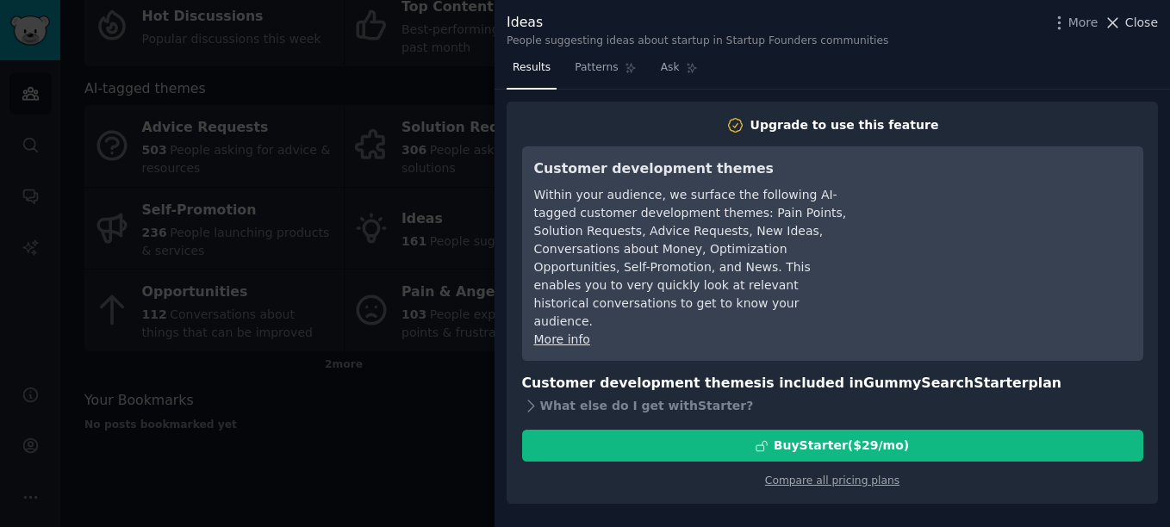
click at [1149, 24] on span "Close" at bounding box center [1141, 23] width 33 height 18
click at [1149, 24] on div "Startup Founders Info Edit Share Add Search Subreddits 16 Topics 200 Themes Ask…" at bounding box center [615, 204] width 1110 height 688
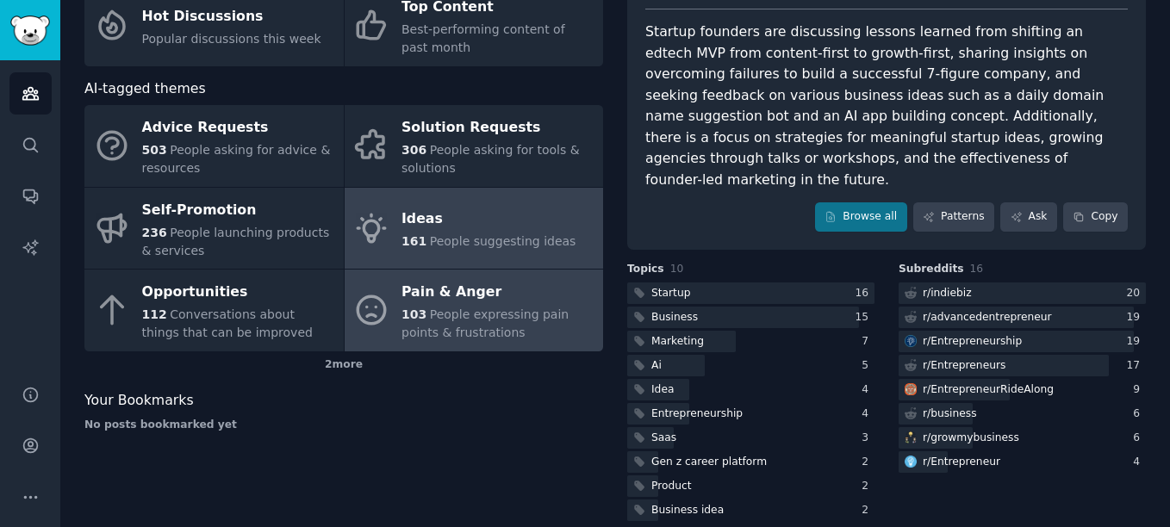
click at [456, 323] on div "103 People expressing pain points & frustrations" at bounding box center [498, 324] width 193 height 36
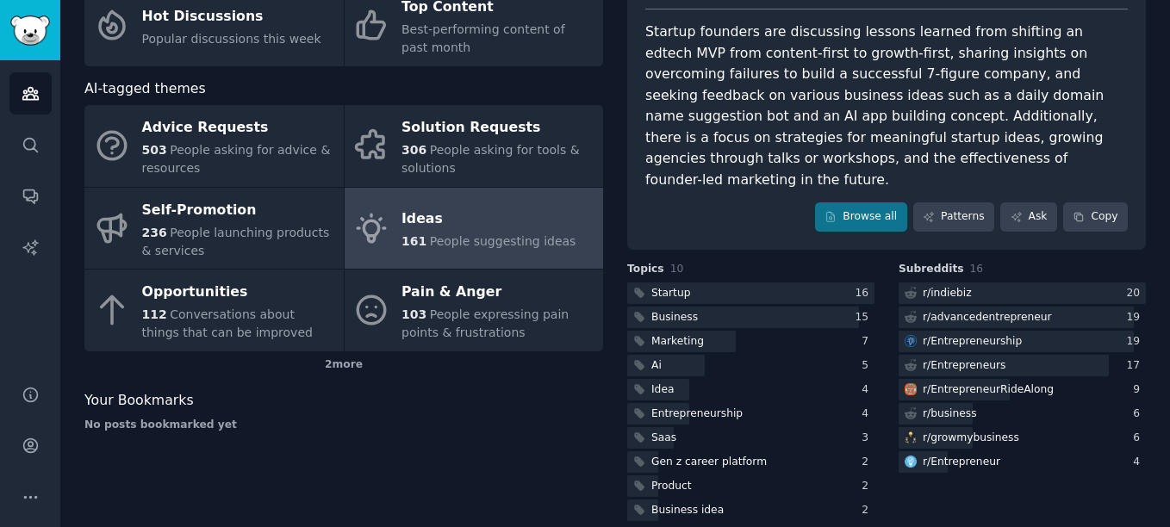
click at [456, 270] on link "Ideas 161 People suggesting ideas" at bounding box center [474, 229] width 259 height 82
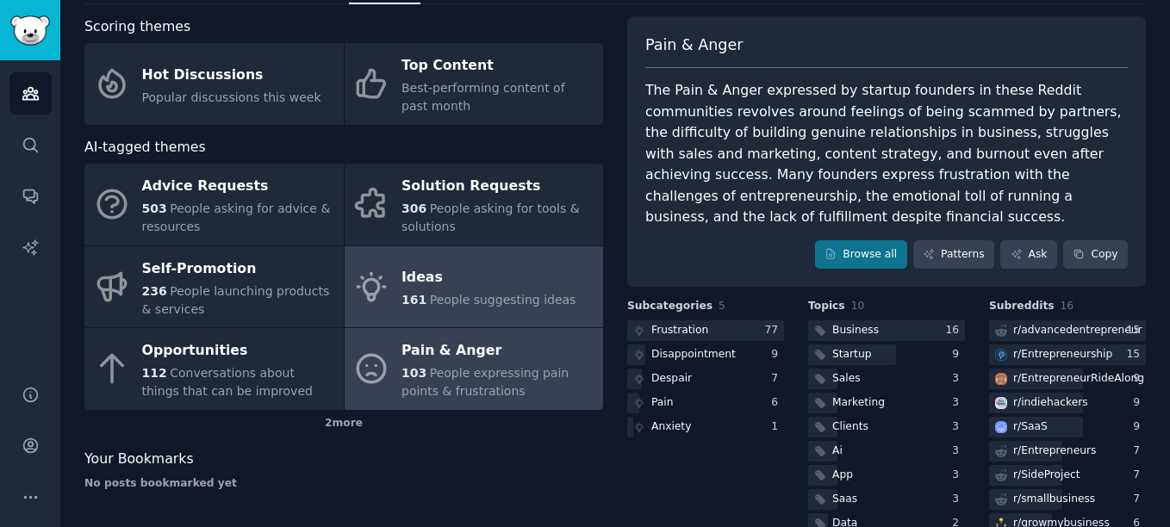
click at [514, 392] on div "103 People expressing pain points & frustrations" at bounding box center [498, 382] width 193 height 36
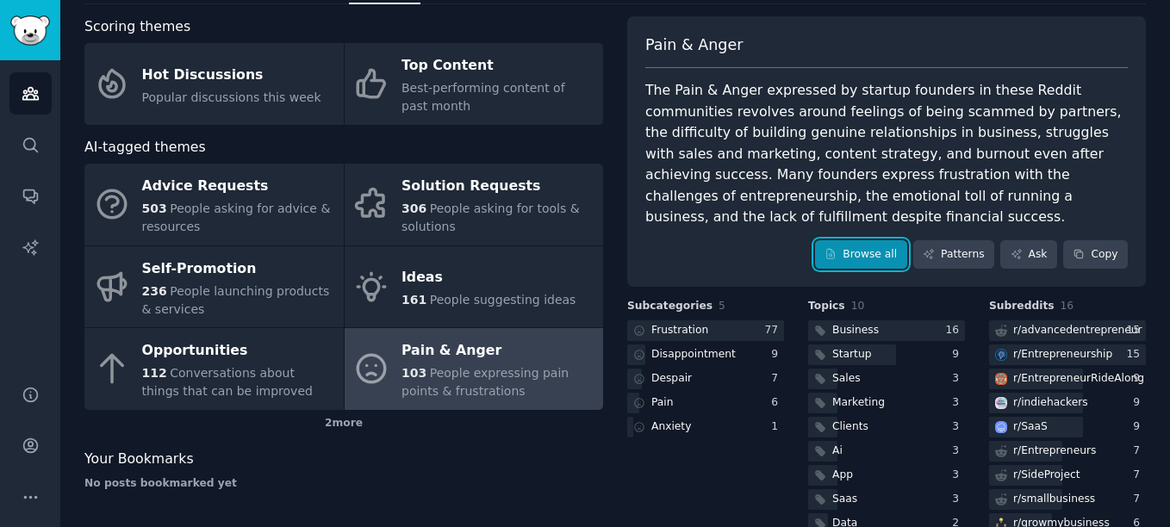
click at [871, 240] on link "Browse all" at bounding box center [861, 254] width 92 height 29
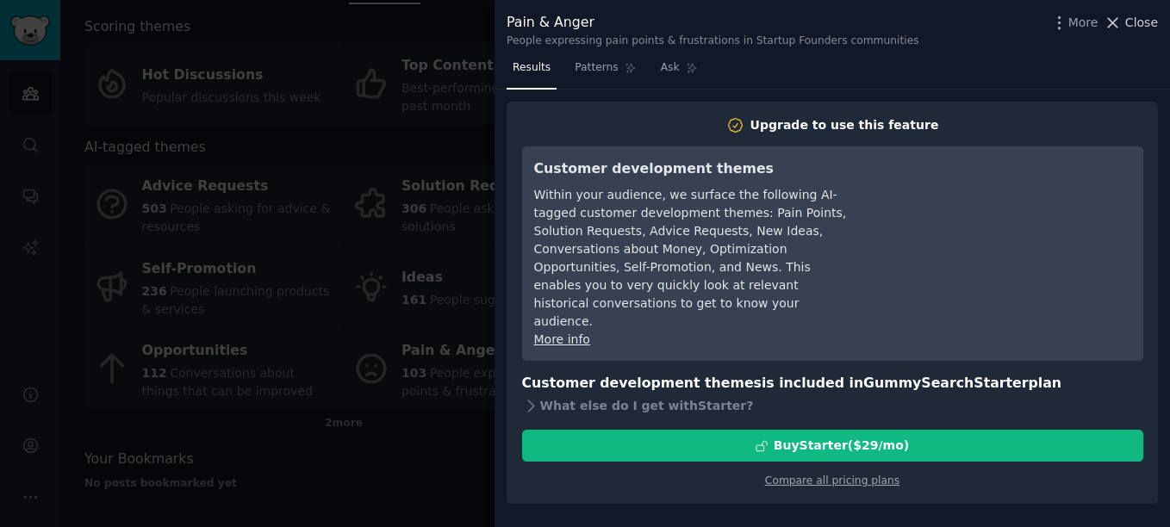
click at [1115, 28] on icon at bounding box center [1113, 23] width 18 height 18
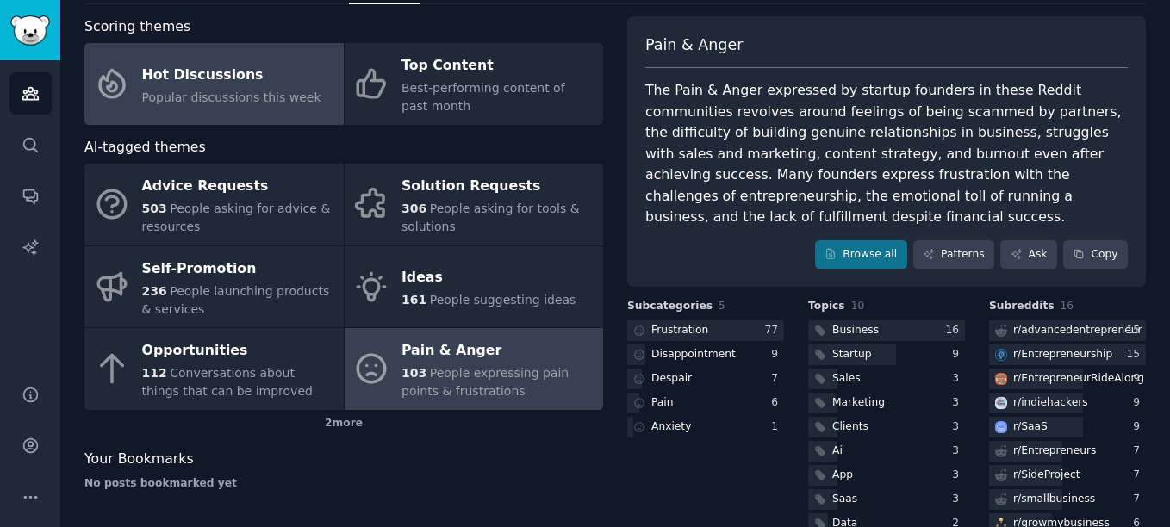
click at [246, 90] on span "Popular discussions this week" at bounding box center [231, 97] width 179 height 14
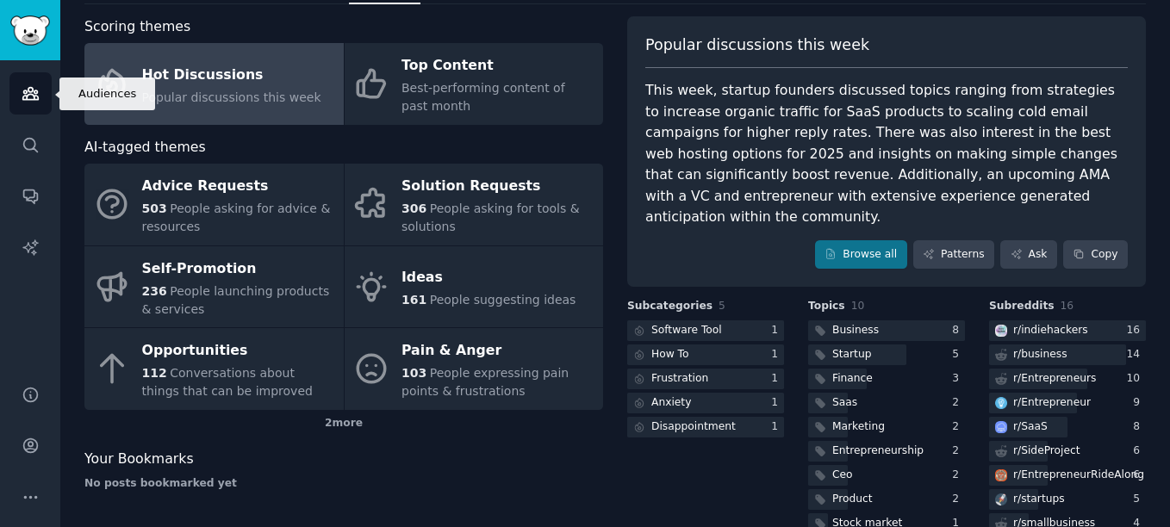
click at [18, 100] on link "Audiences" at bounding box center [30, 93] width 42 height 42
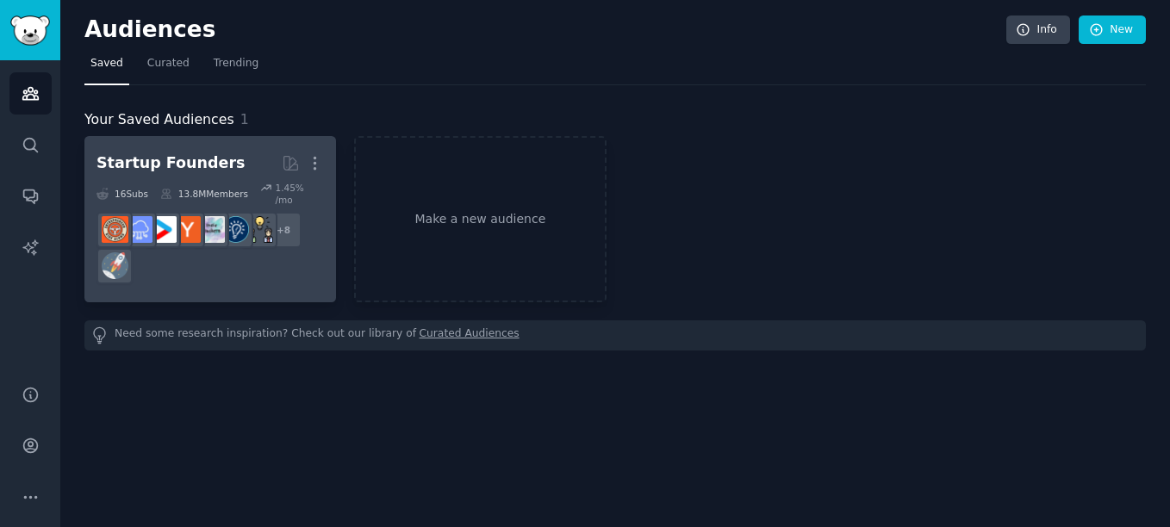
click at [219, 177] on h2 "Startup Founders More" at bounding box center [210, 163] width 227 height 30
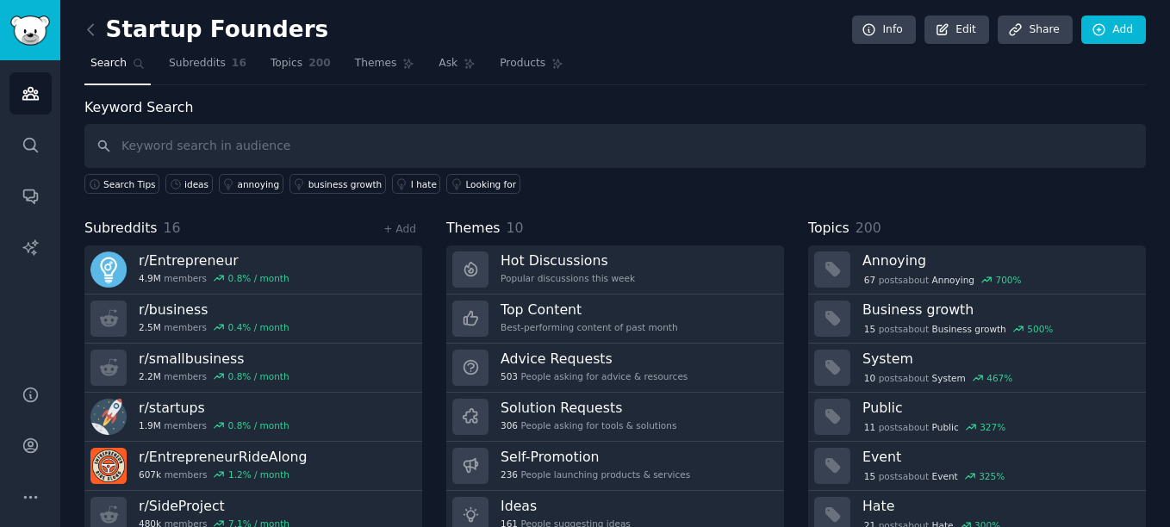
click at [218, 147] on input "text" at bounding box center [615, 146] width 1062 height 44
type input "pain"
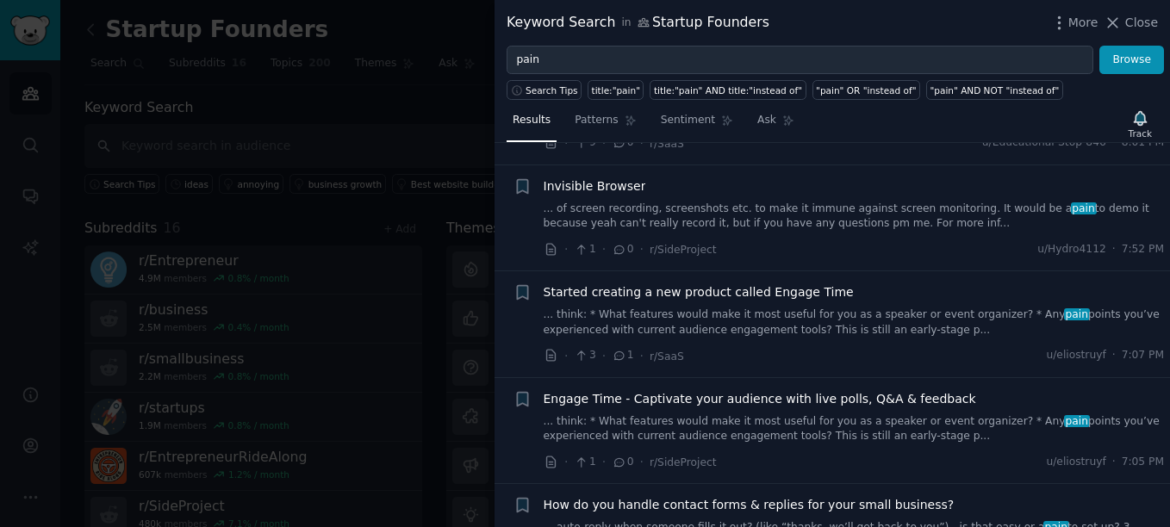
scroll to position [689, 0]
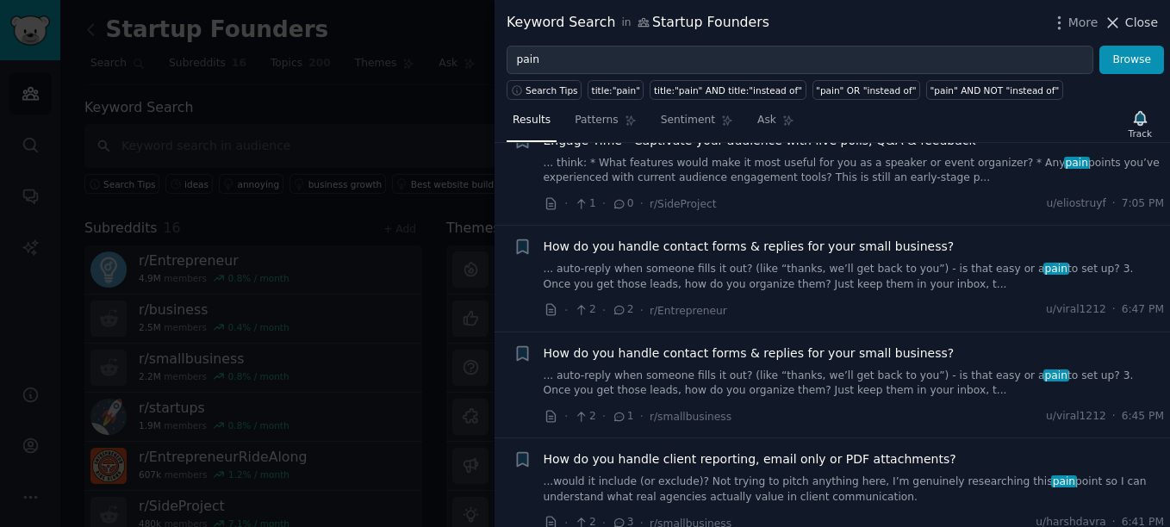
click at [1122, 22] on icon at bounding box center [1113, 23] width 18 height 18
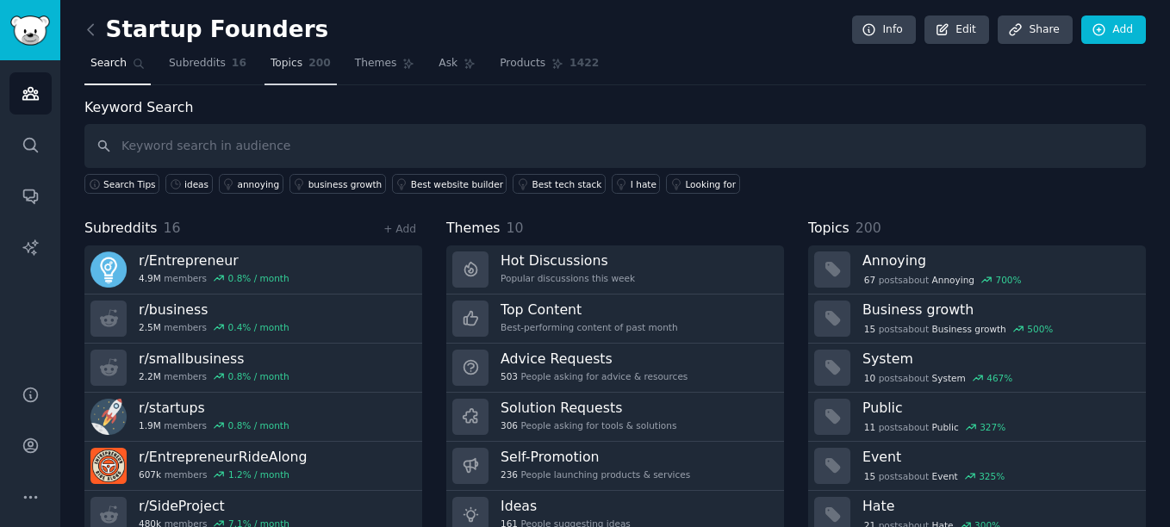
click at [265, 54] on link "Topics 200" at bounding box center [301, 67] width 72 height 35
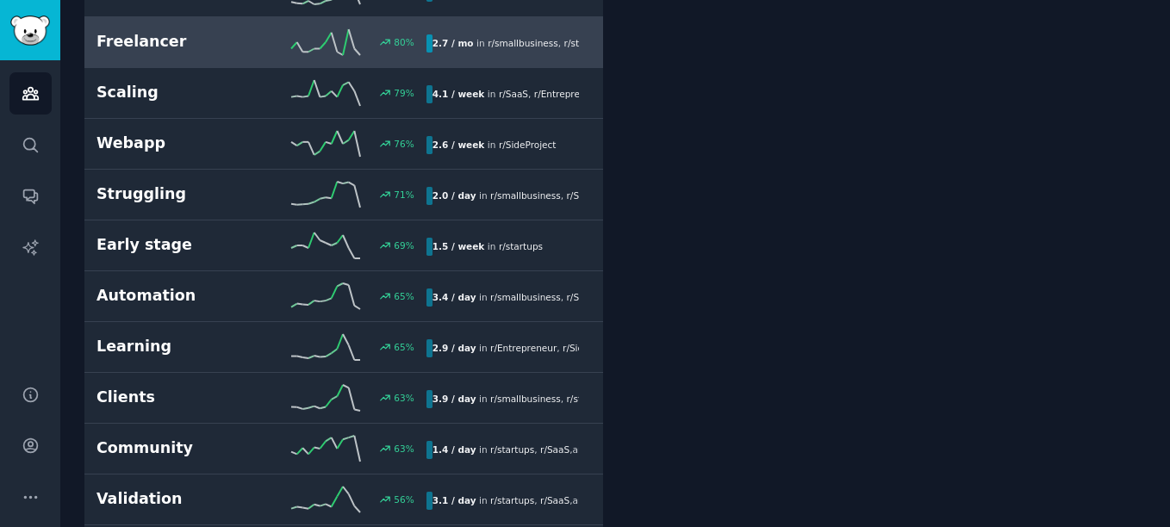
scroll to position [1120, 0]
